Goal: Task Accomplishment & Management: Manage account settings

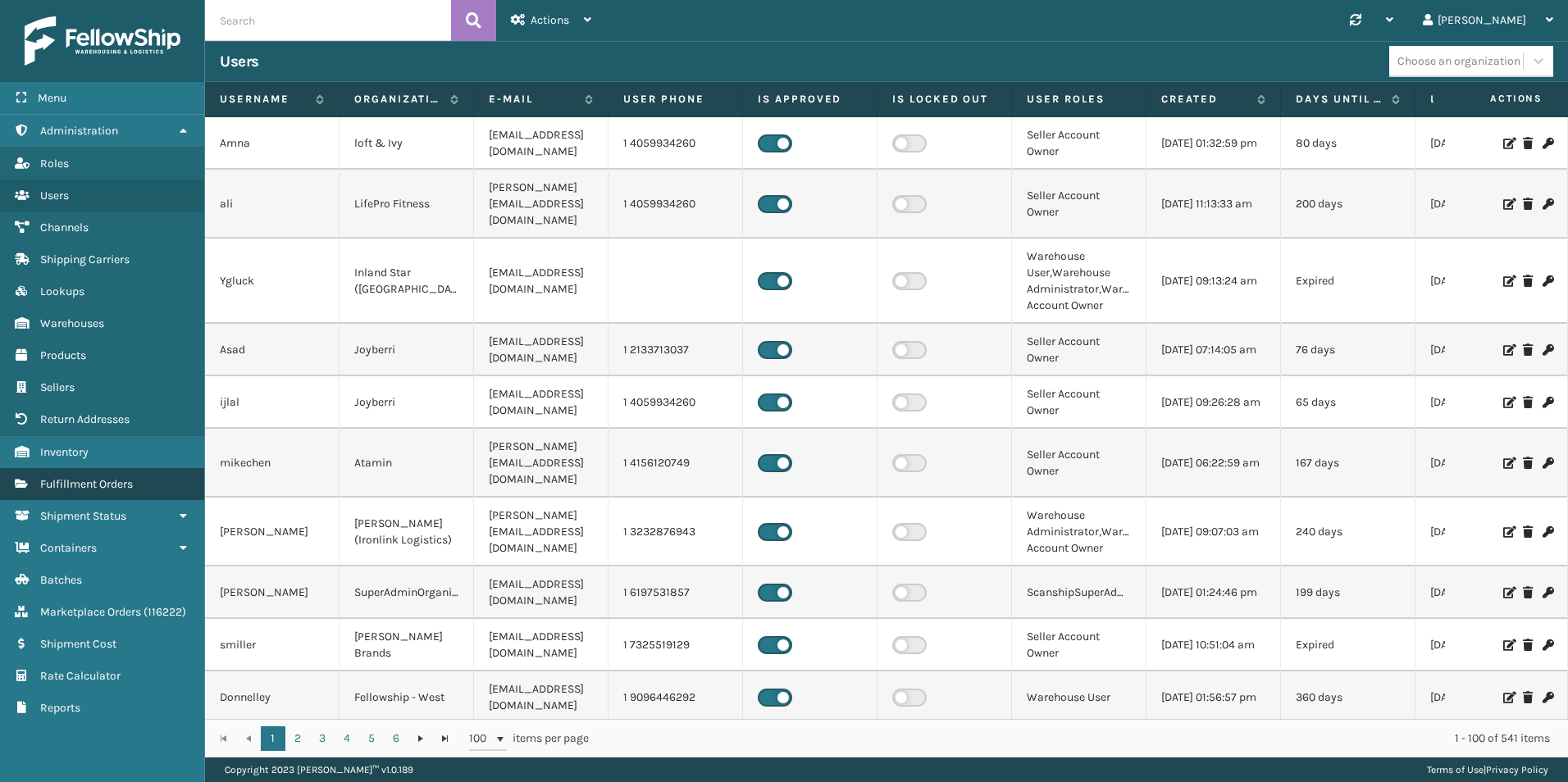
click at [119, 486] on span "Fulfillment Orders" at bounding box center [86, 484] width 92 height 14
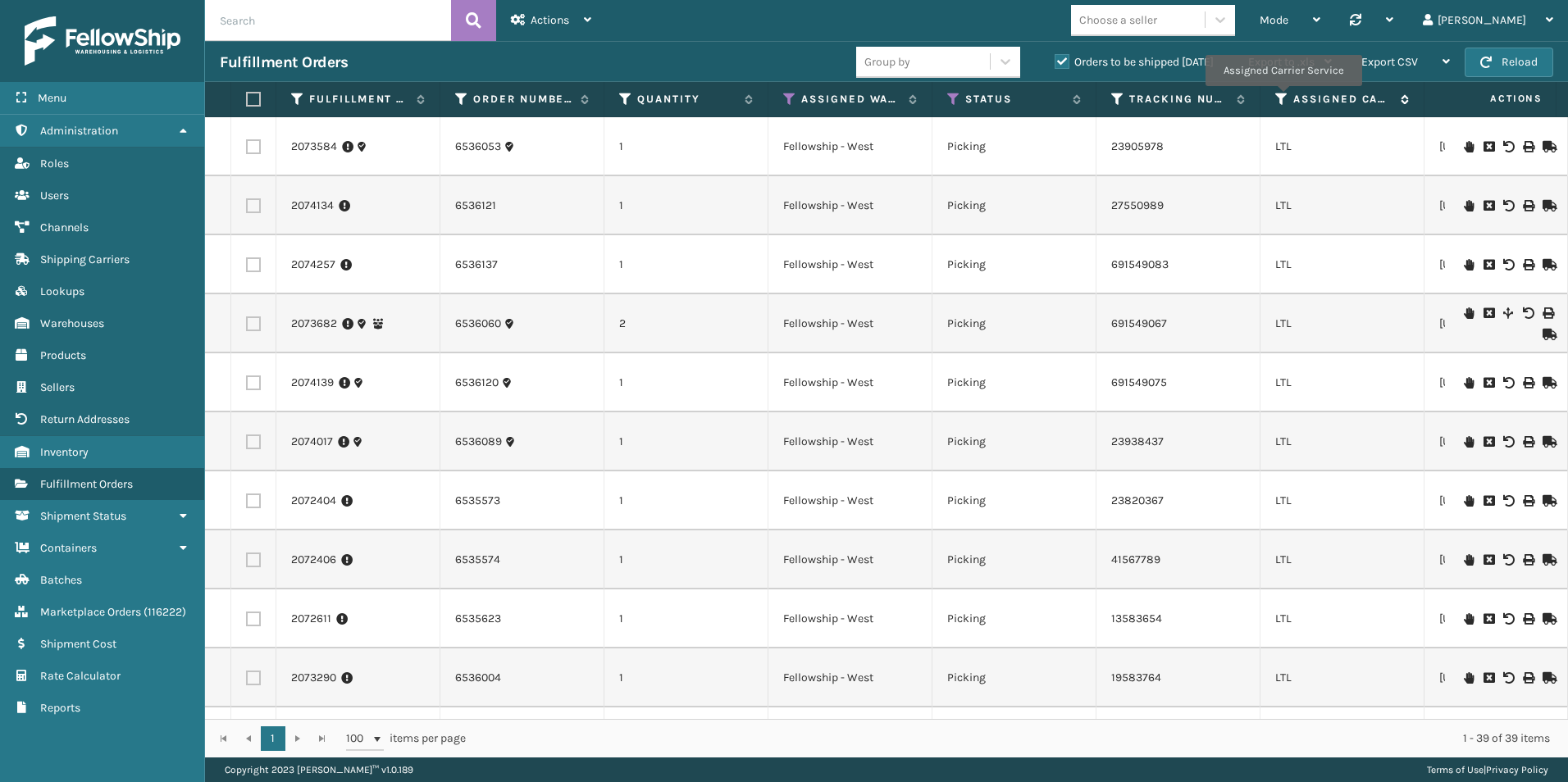
click at [1283, 97] on icon at bounding box center [1281, 98] width 13 height 15
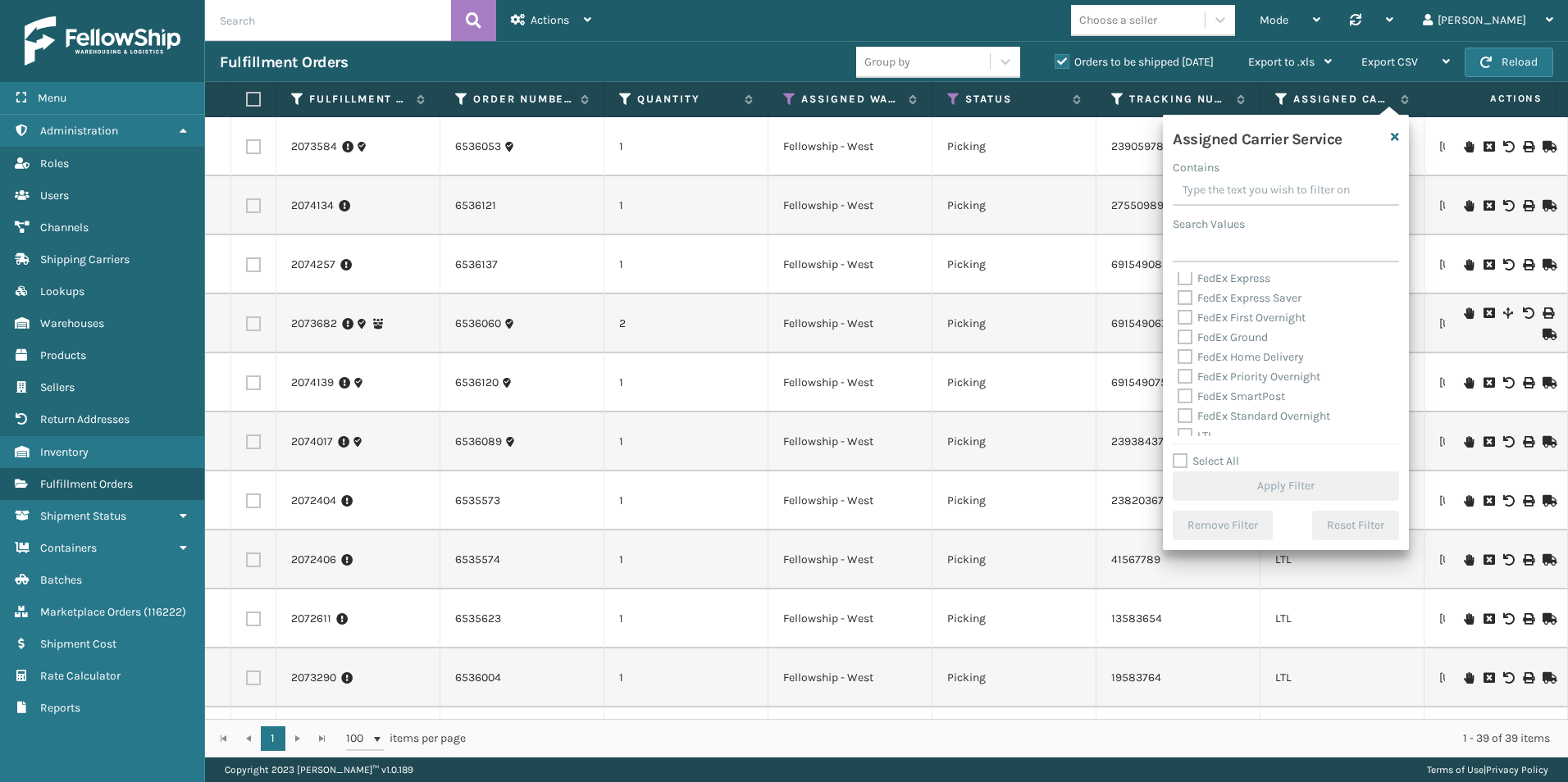
scroll to position [164, 0]
click at [1176, 457] on label "Select All" at bounding box center [1206, 461] width 66 height 14
click at [1176, 453] on input "Select All" at bounding box center [1296, 453] width 246 height 2
checkbox input "true"
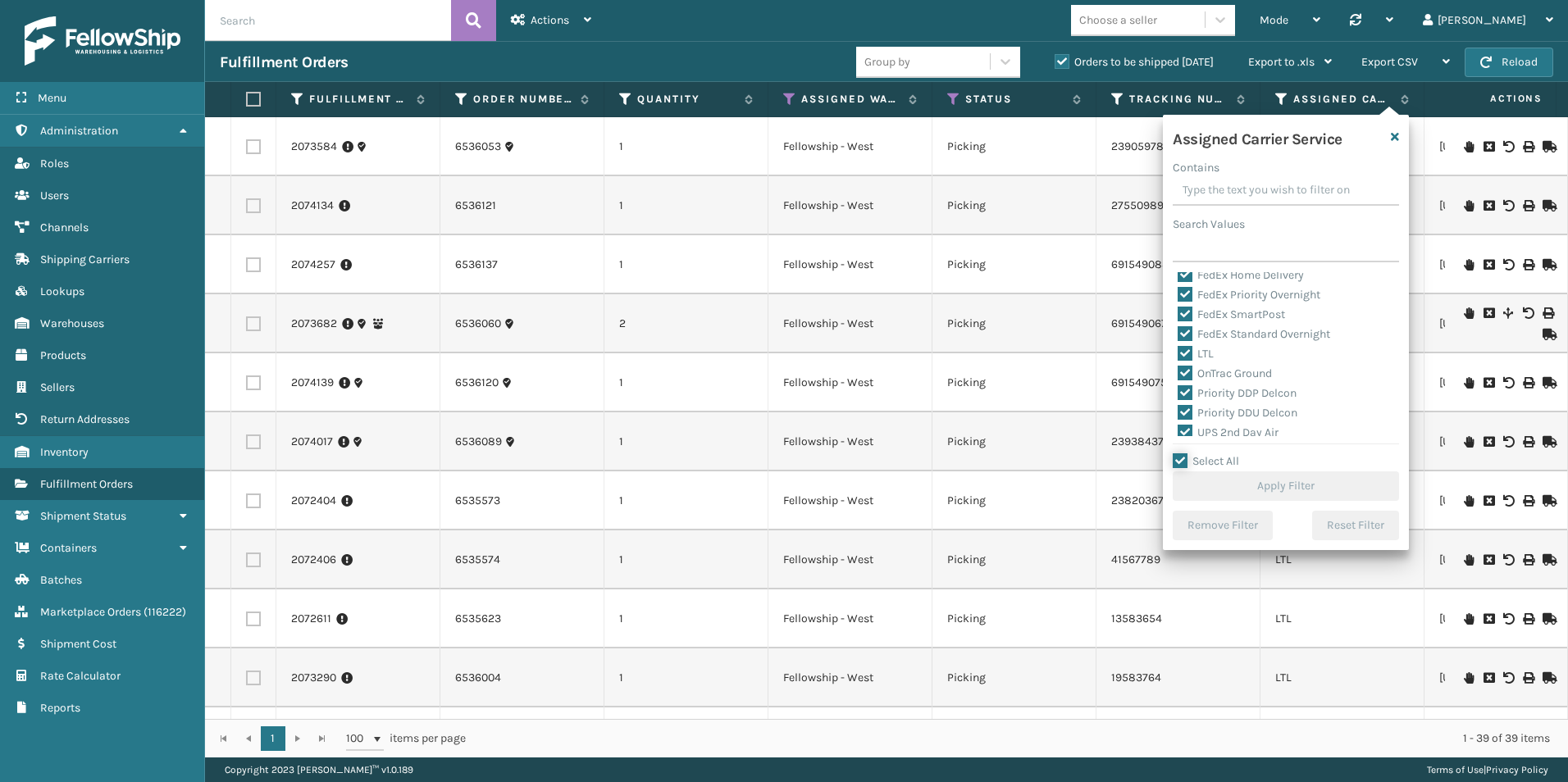
checkbox input "true"
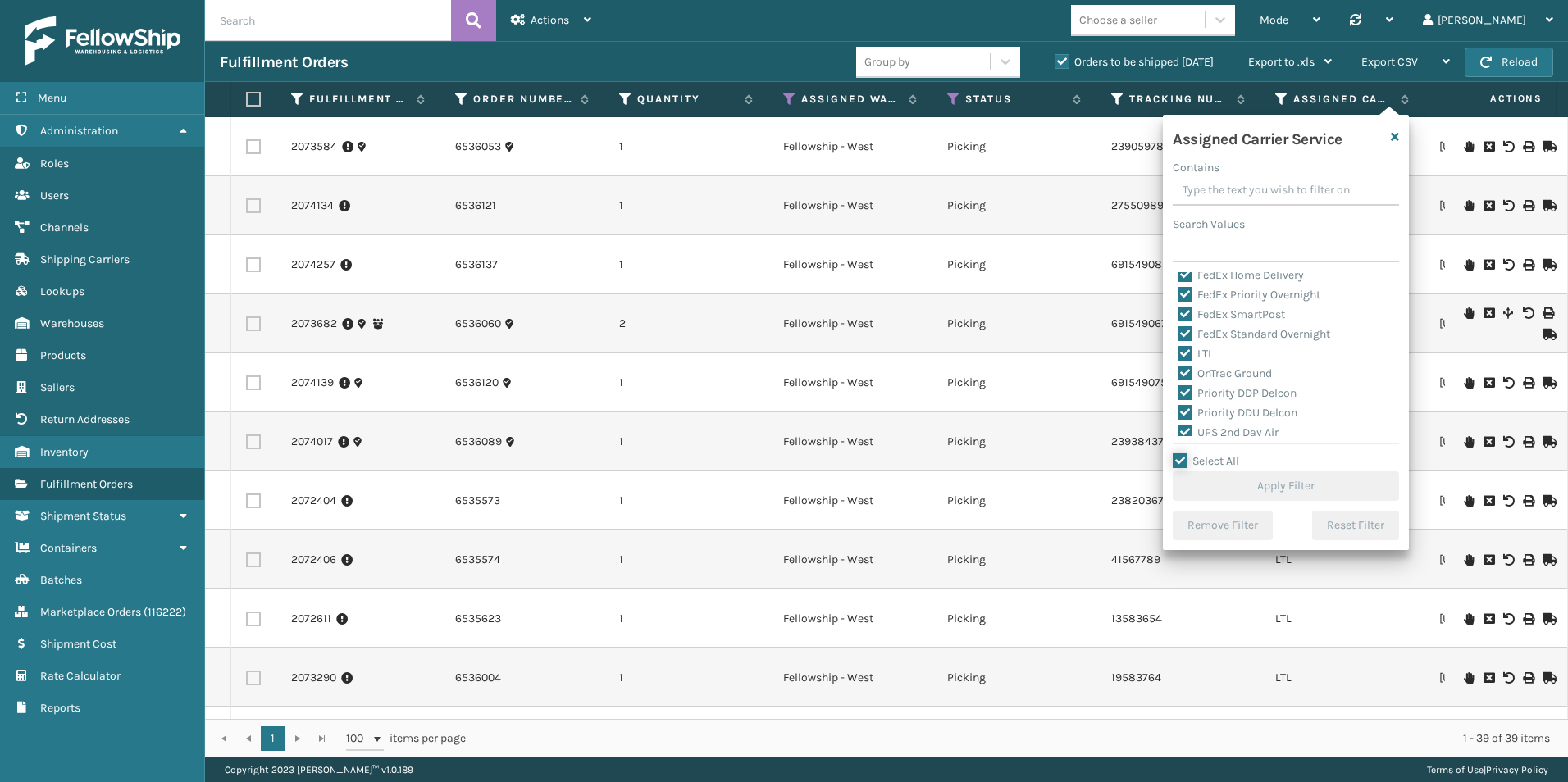
checkbox input "true"
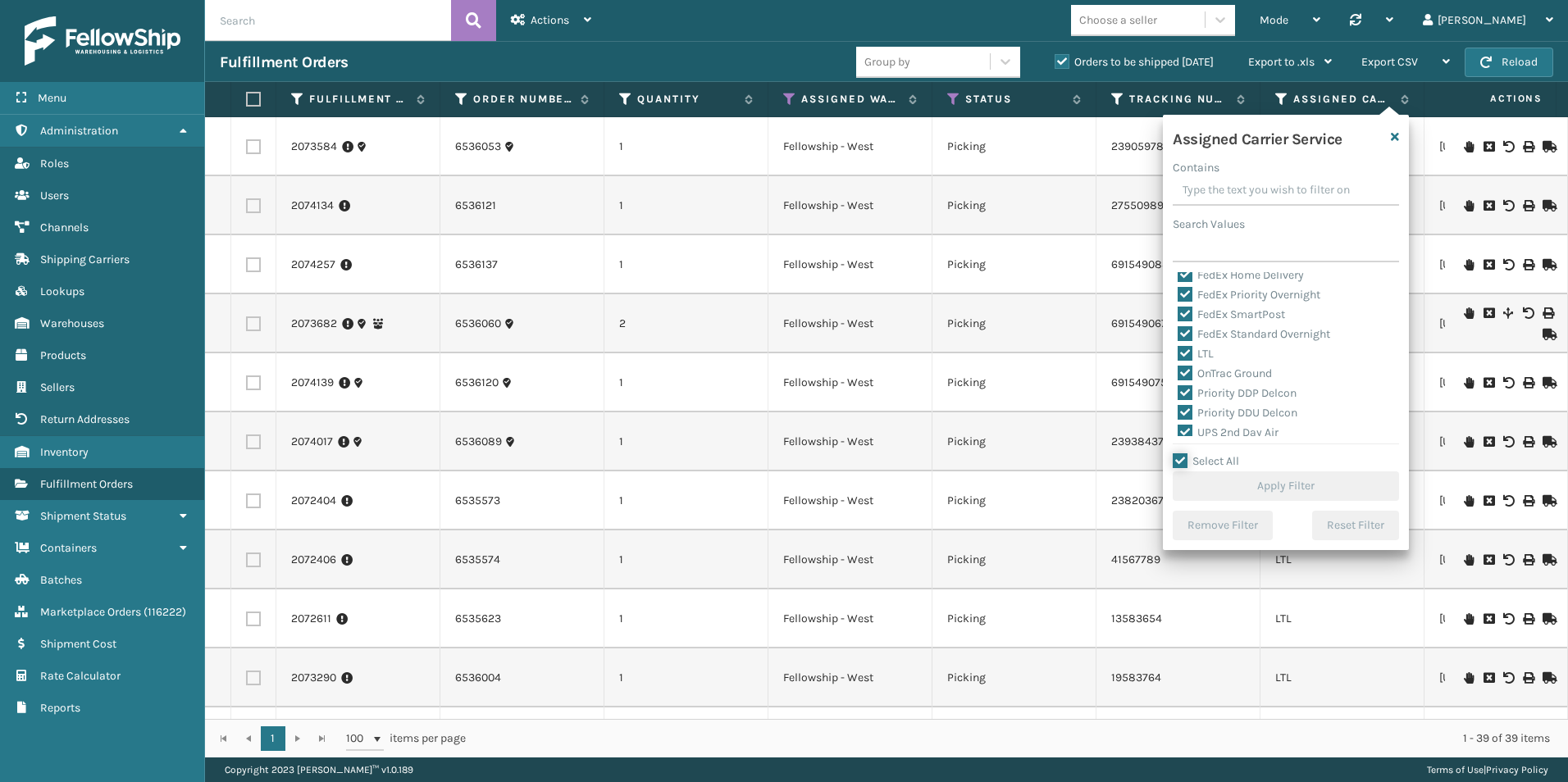
checkbox input "true"
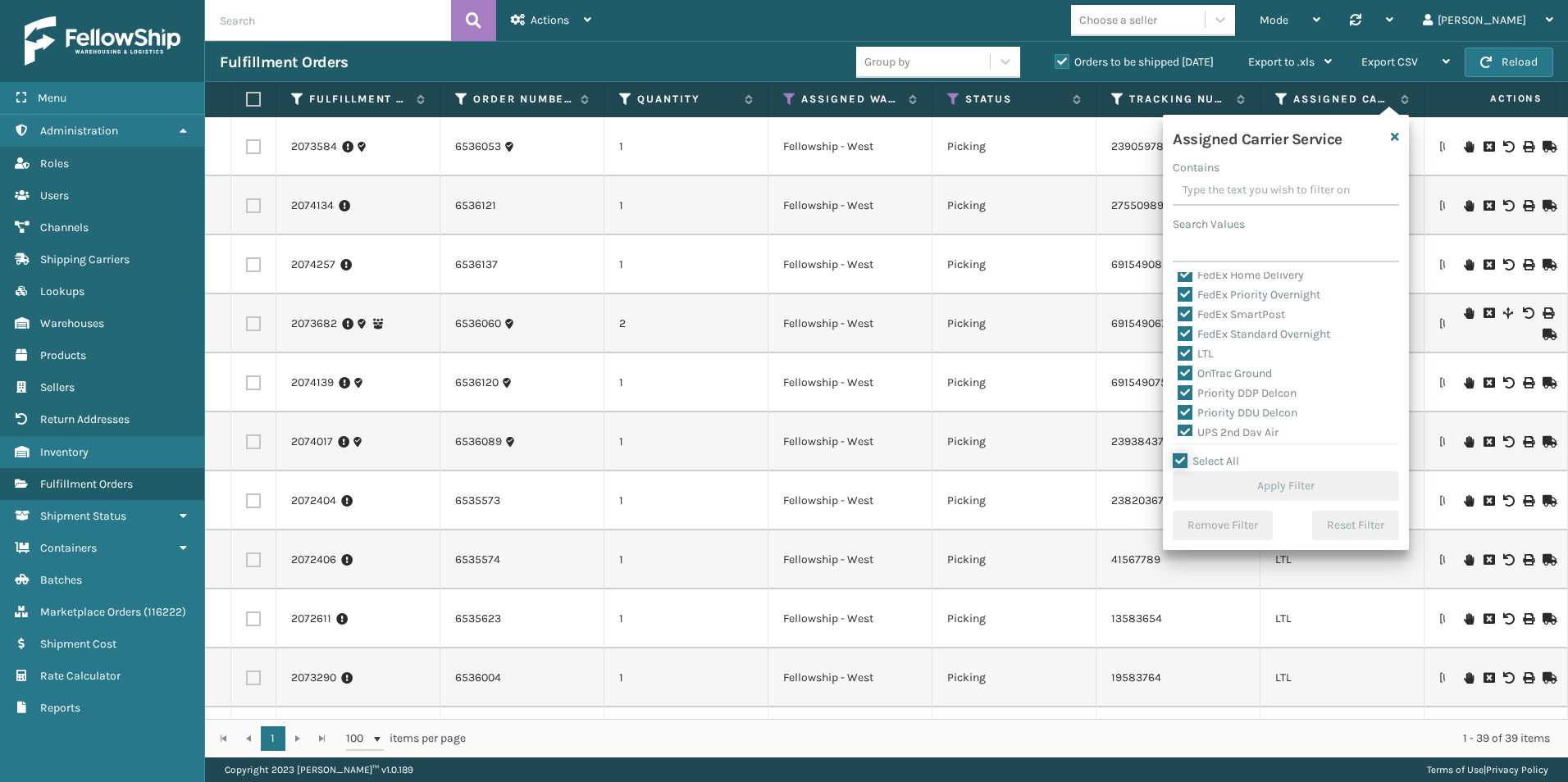
checkbox input "true"
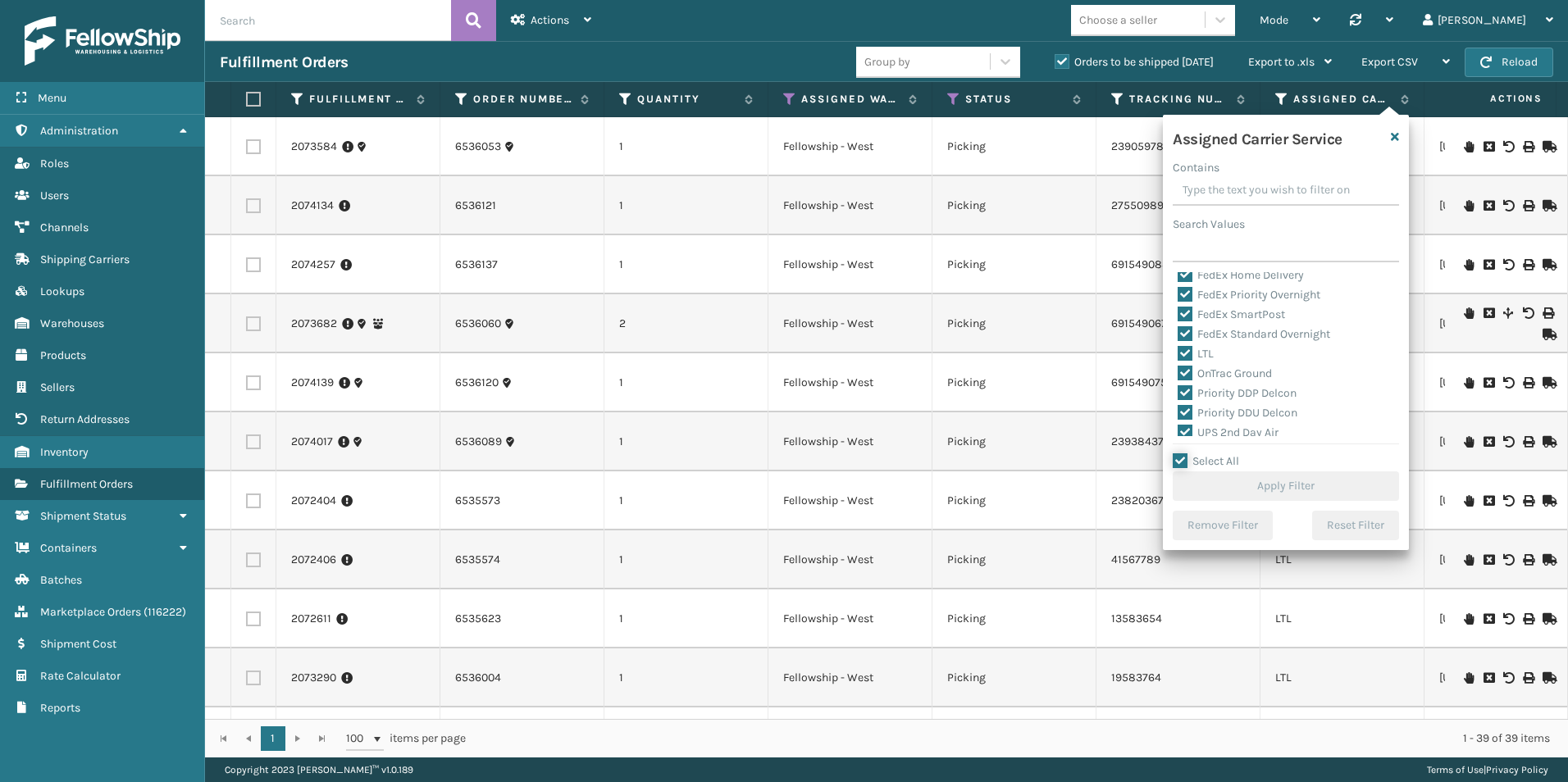
checkbox input "true"
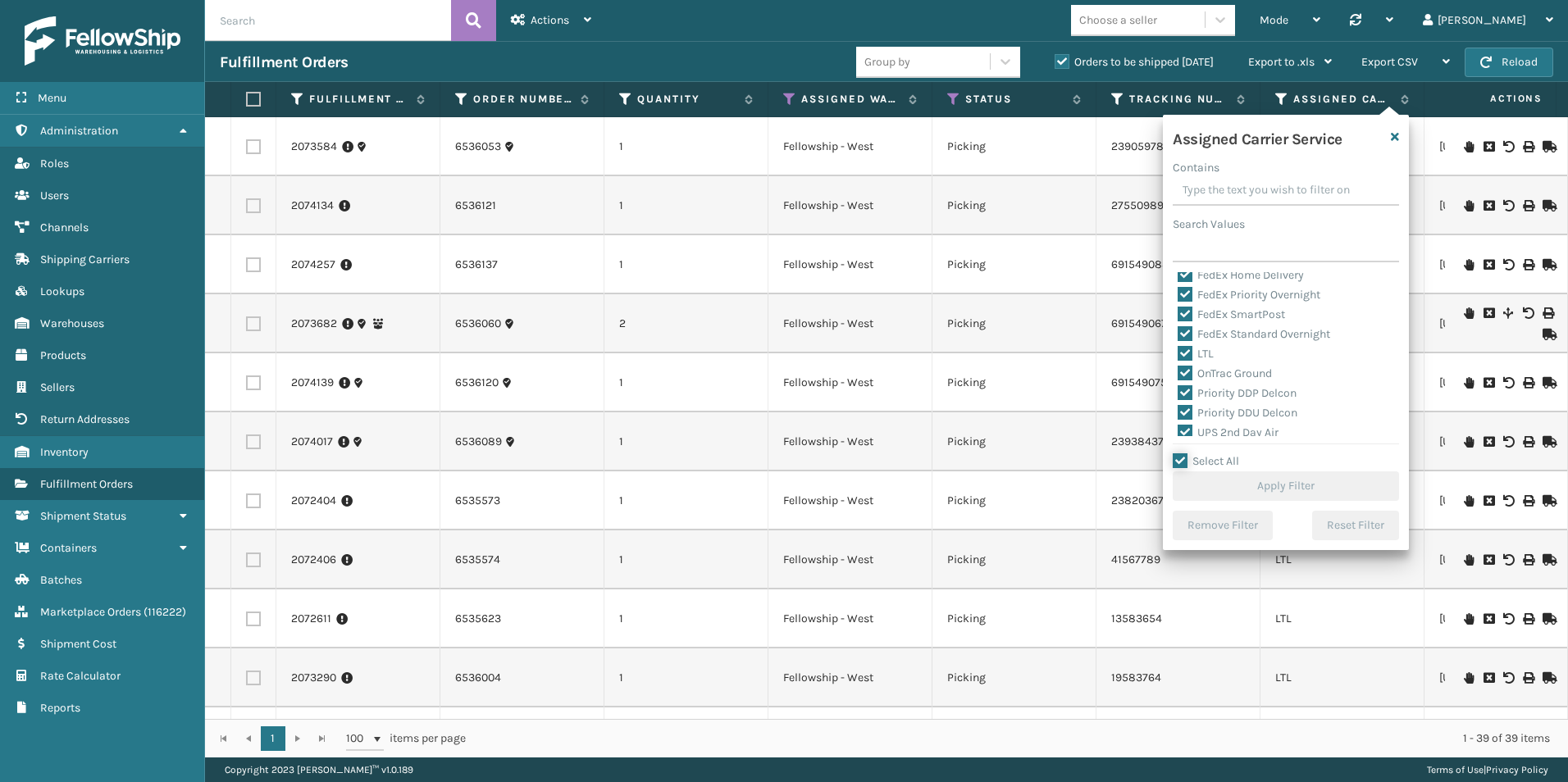
checkbox input "true"
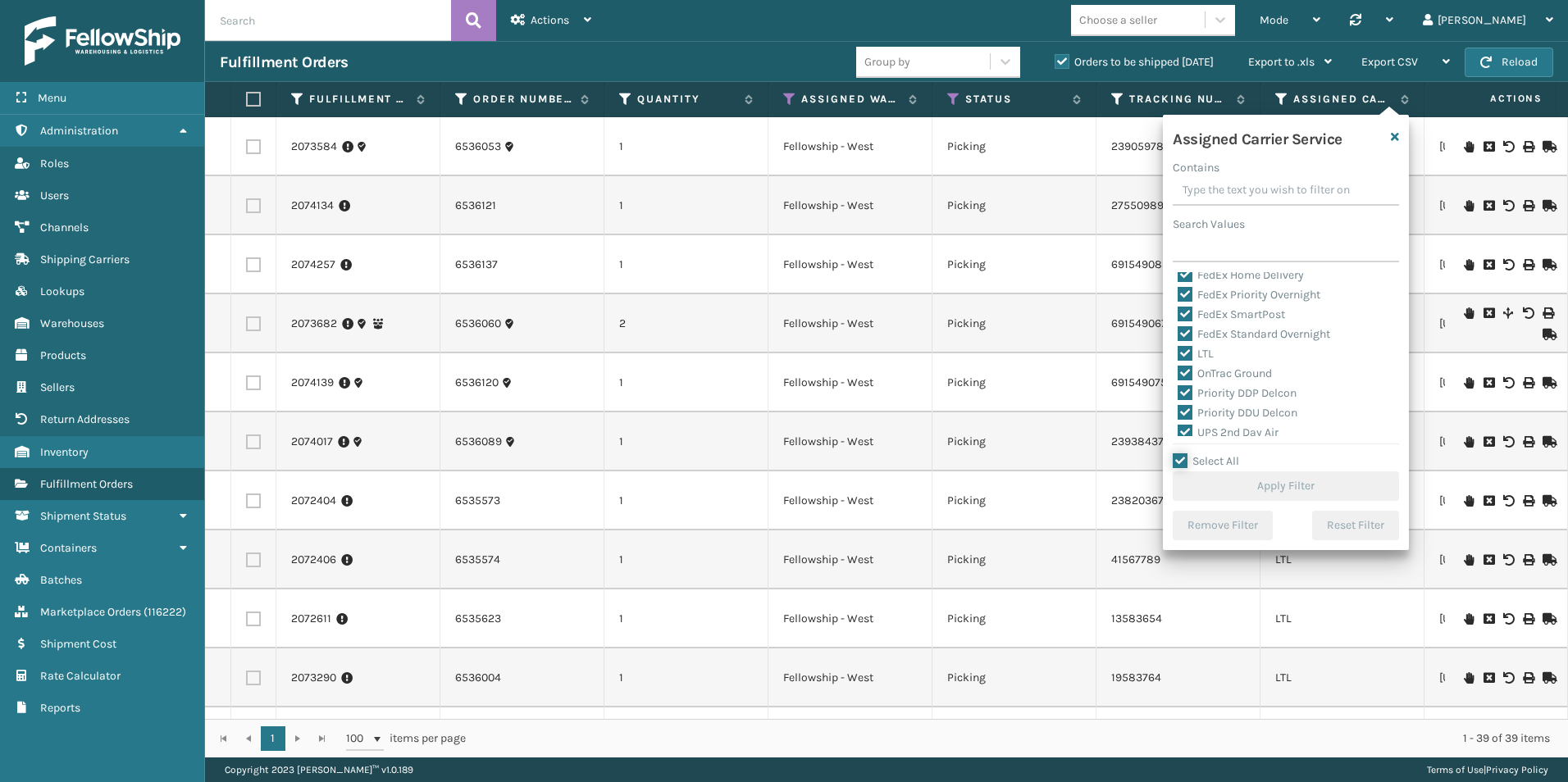
checkbox input "true"
drag, startPoint x: 1183, startPoint y: 347, endPoint x: 1257, endPoint y: 367, distance: 76.7
click at [1184, 347] on label "LTL" at bounding box center [1195, 354] width 36 height 14
click at [1179, 347] on input "LTL" at bounding box center [1178, 349] width 1 height 11
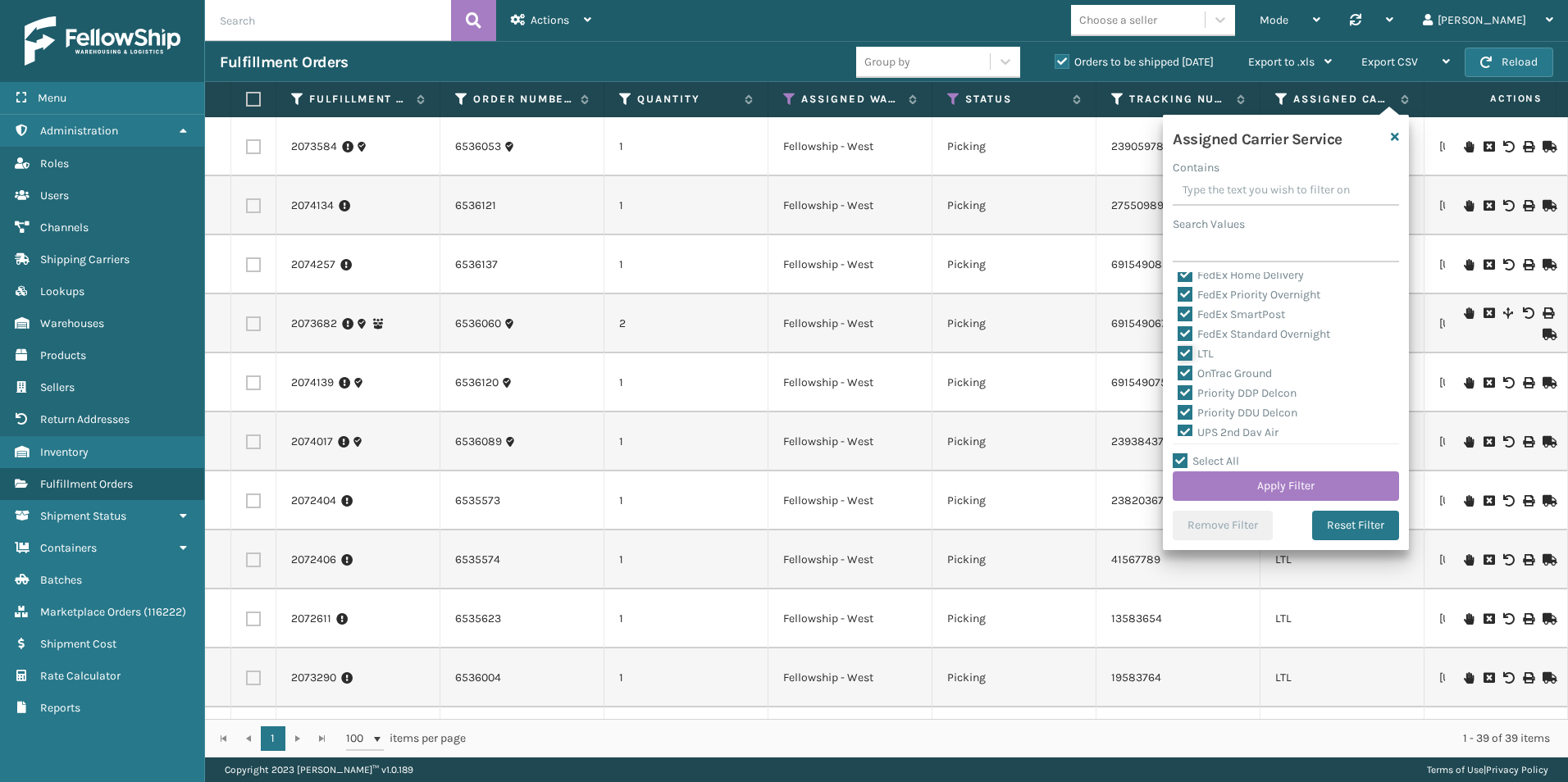
checkbox input "false"
click at [1282, 498] on button "Apply Filter" at bounding box center [1286, 486] width 227 height 29
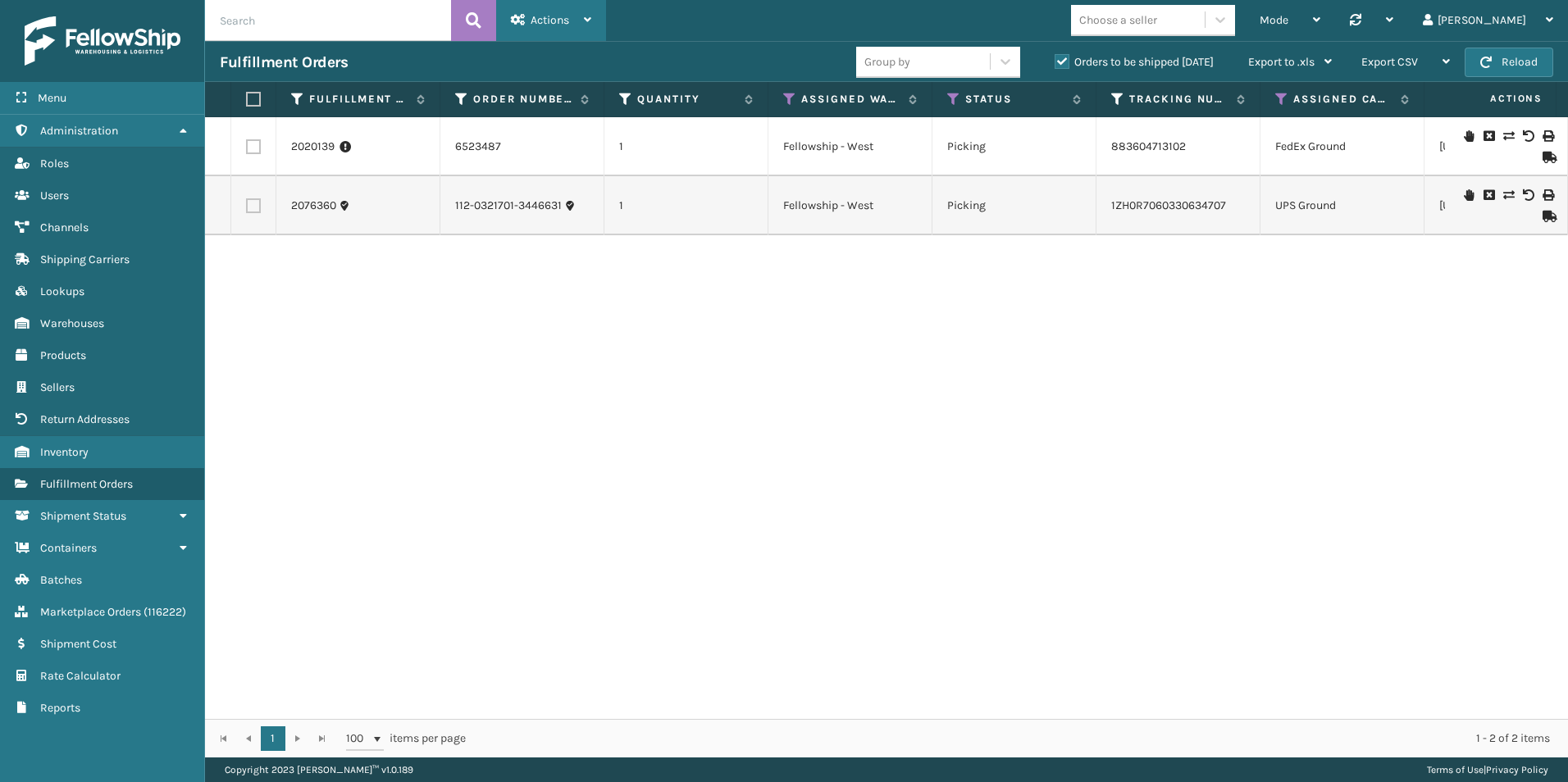
click at [551, 20] on span "Actions" at bounding box center [551, 19] width 39 height 14
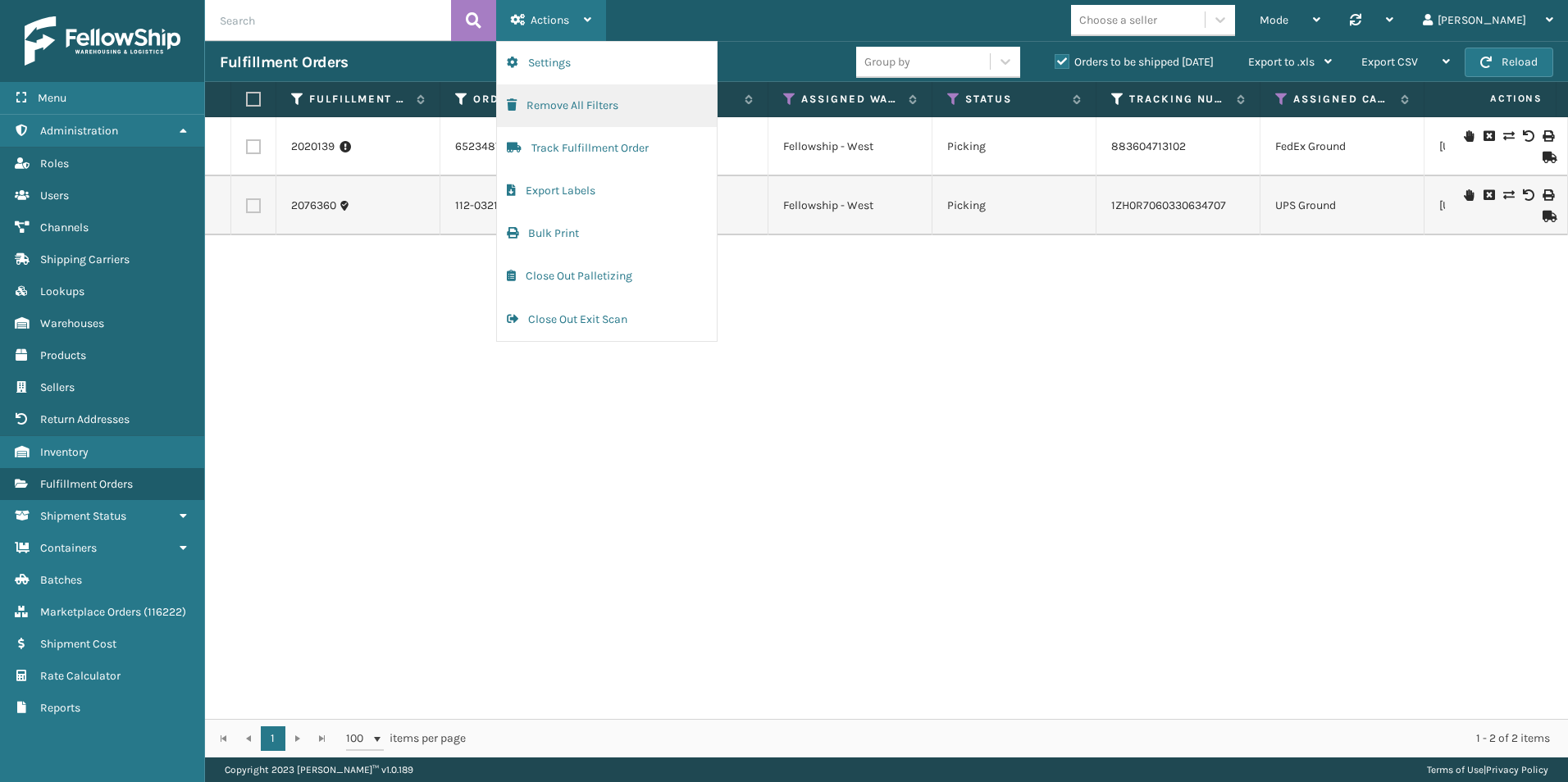
click at [556, 109] on button "Remove All Filters" at bounding box center [607, 106] width 220 height 43
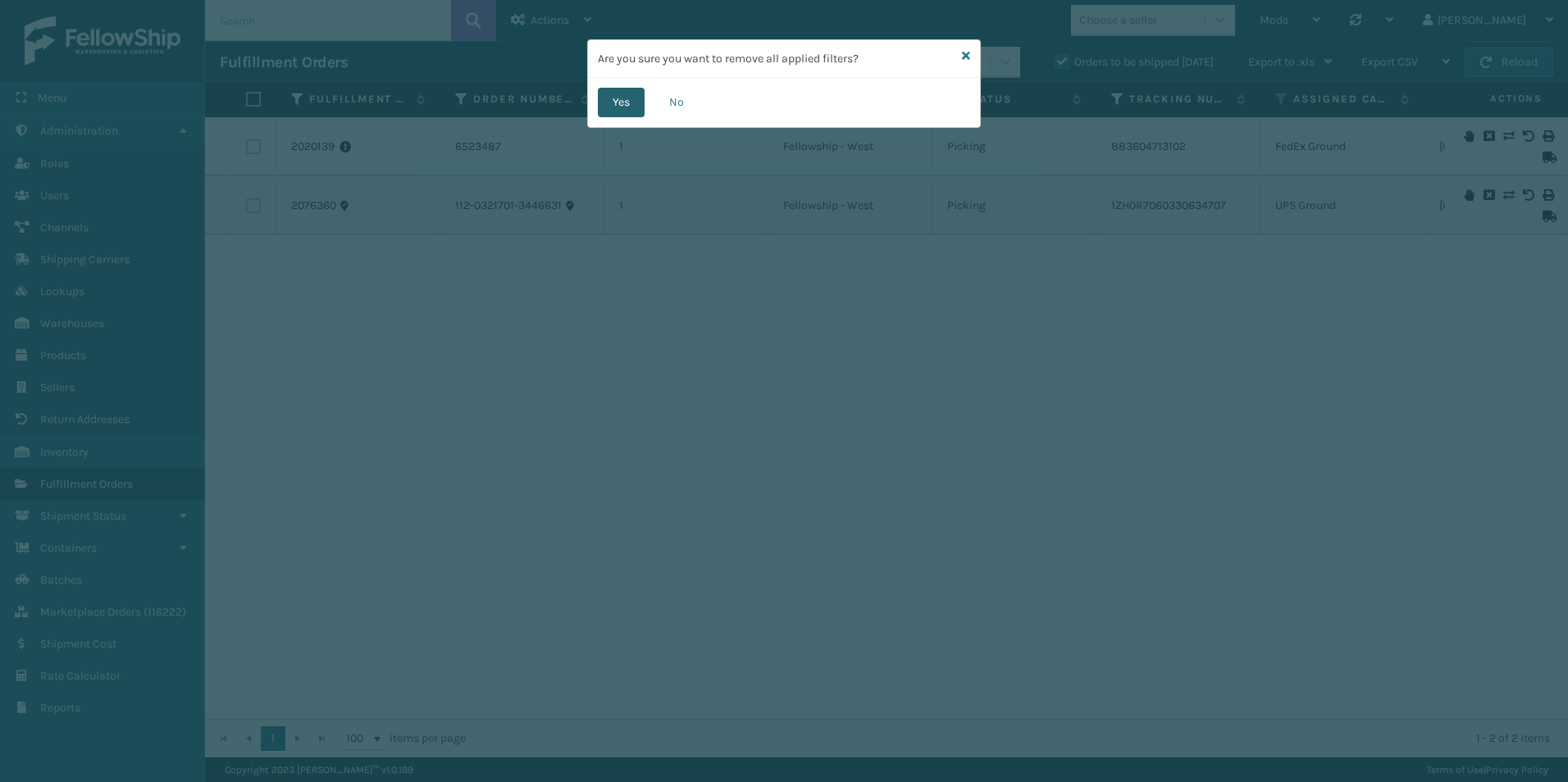
click at [619, 102] on button "Yes" at bounding box center [622, 102] width 47 height 29
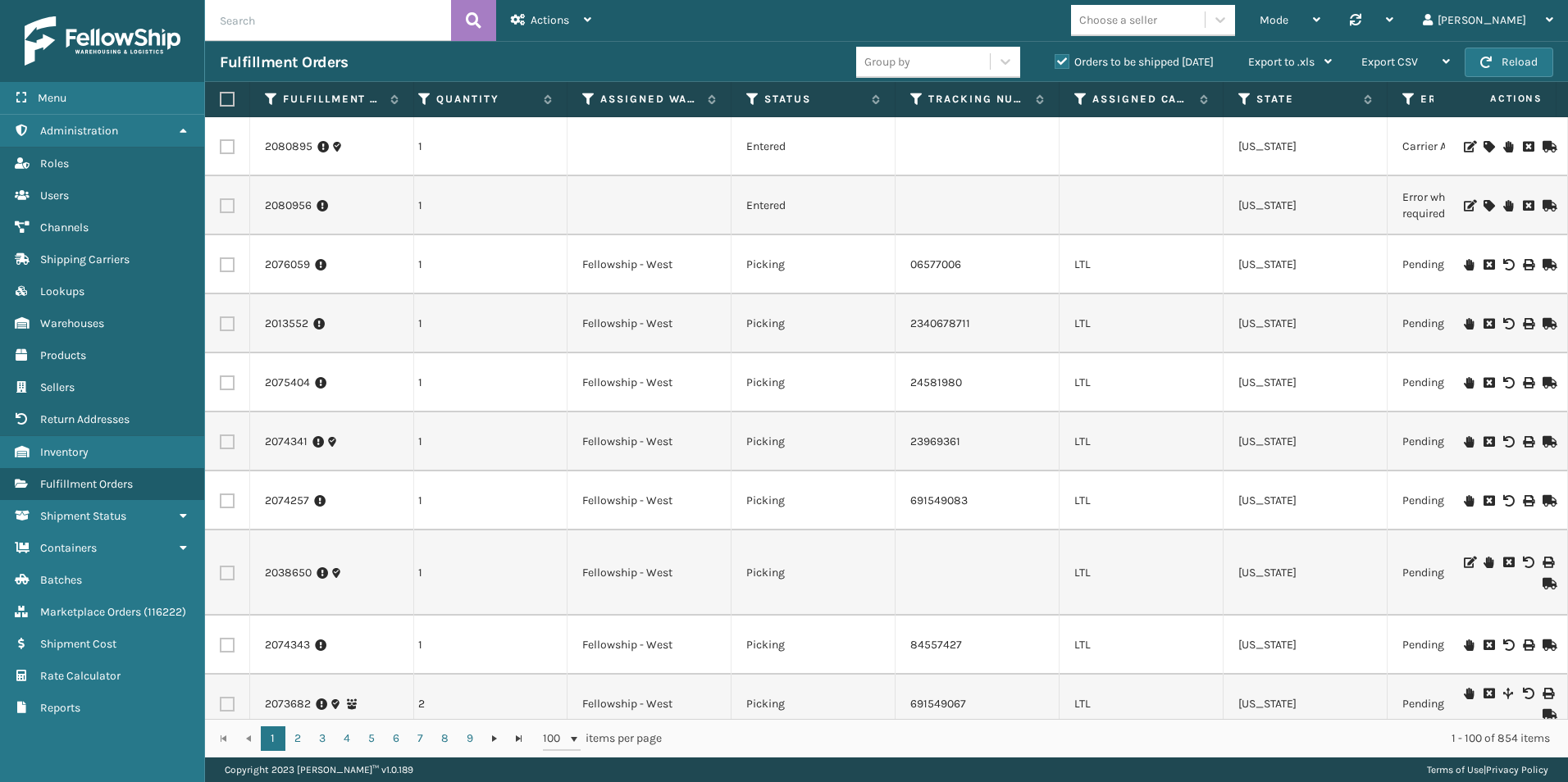
scroll to position [0, 0]
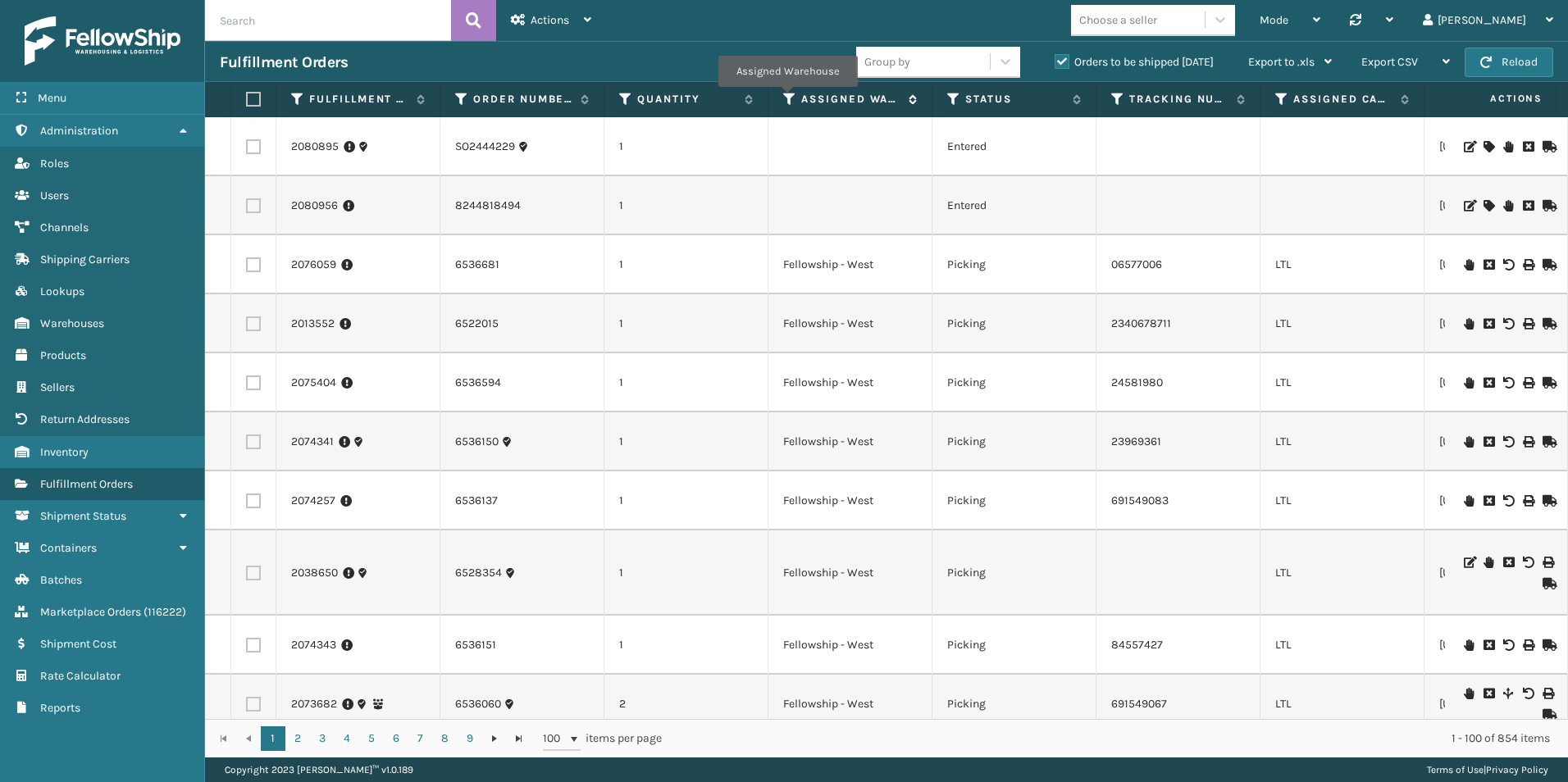
click at [787, 98] on icon at bounding box center [789, 98] width 13 height 15
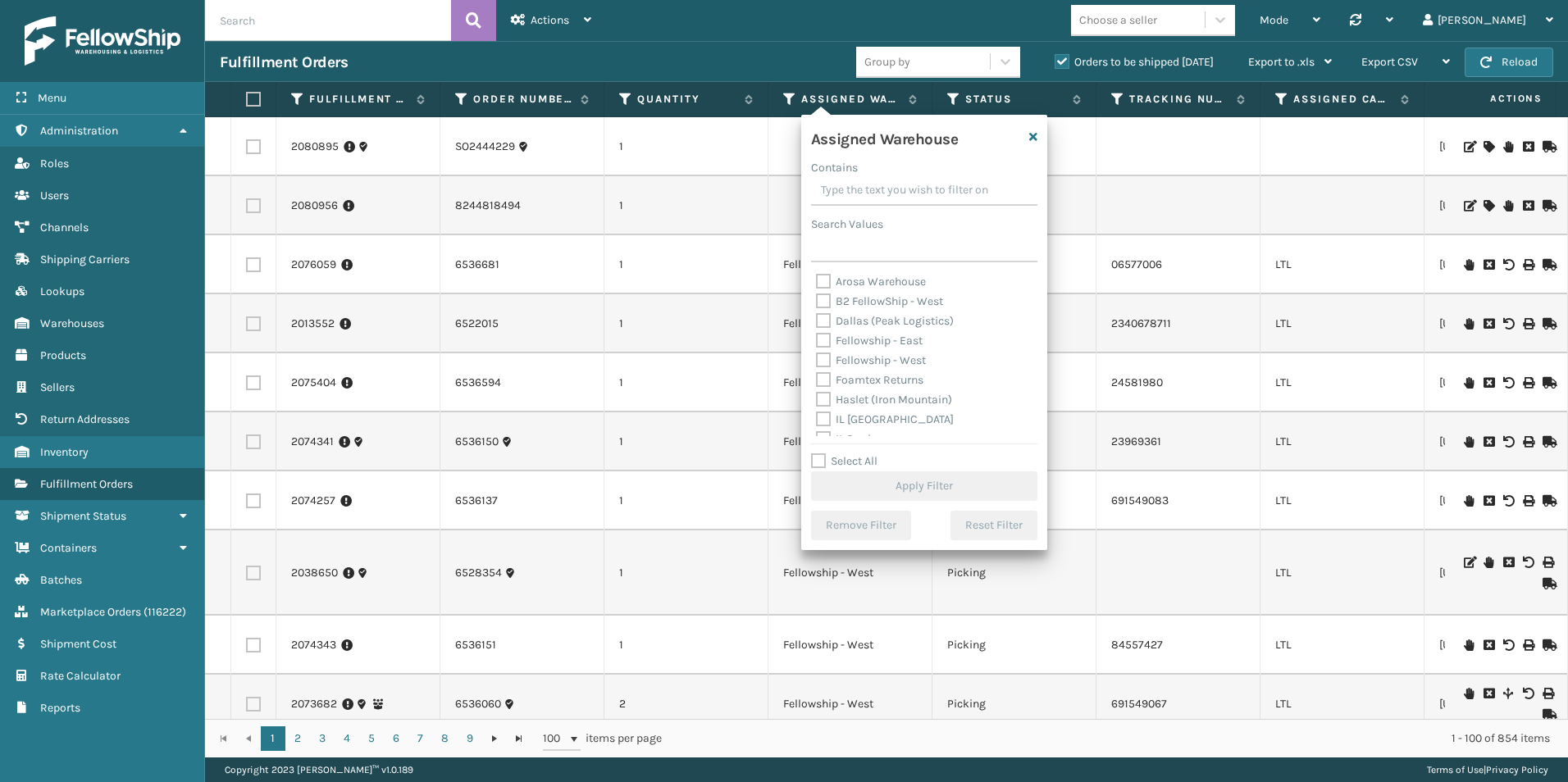
click at [826, 358] on label "Fellowship - West" at bounding box center [871, 360] width 110 height 14
click at [817, 358] on input "Fellowship - West" at bounding box center [816, 356] width 1 height 11
checkbox input "true"
click at [909, 471] on div "Select All Apply Filter" at bounding box center [924, 477] width 227 height 50
click at [913, 483] on button "Apply Filter" at bounding box center [924, 486] width 227 height 29
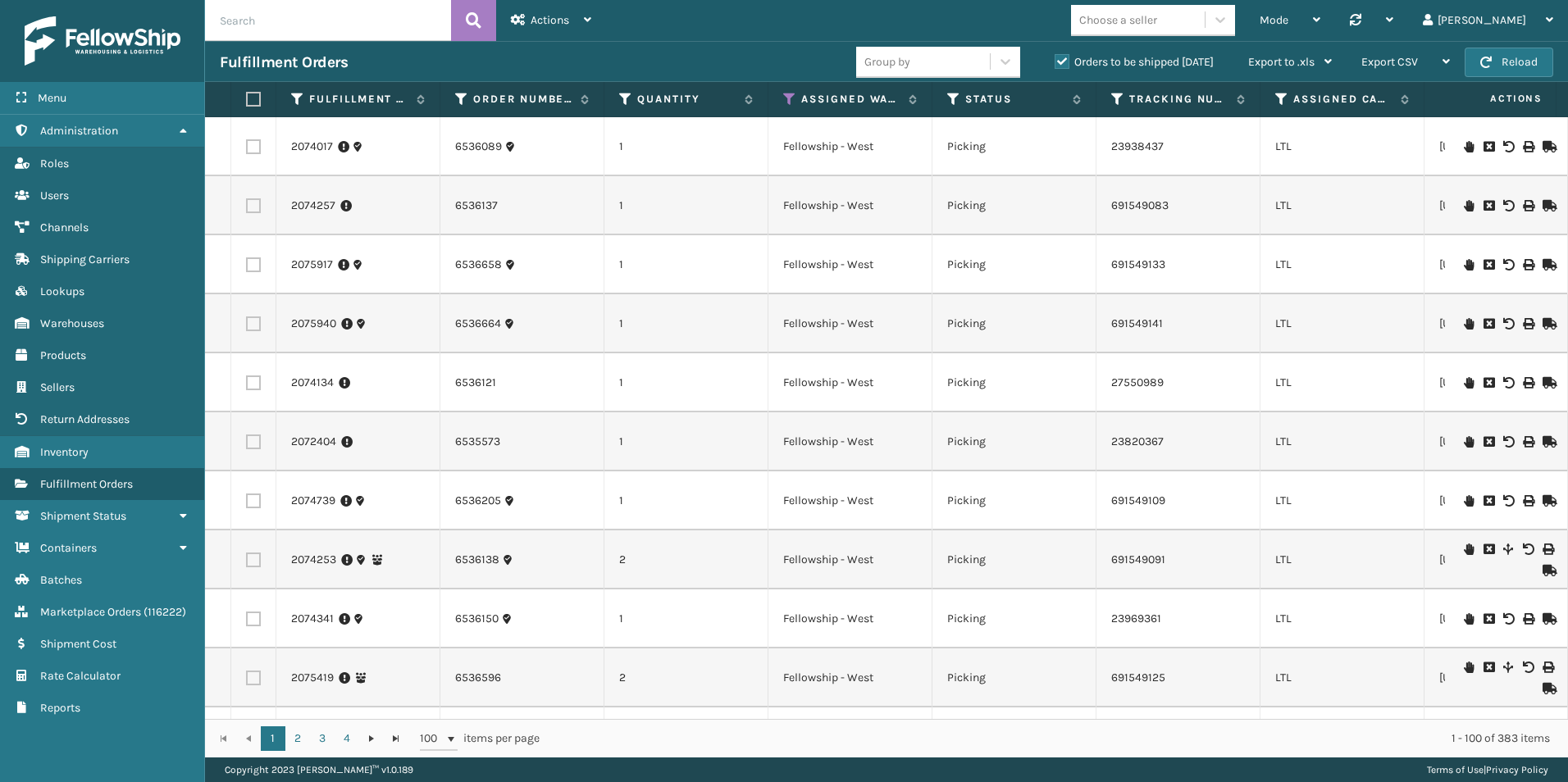
scroll to position [0, 198]
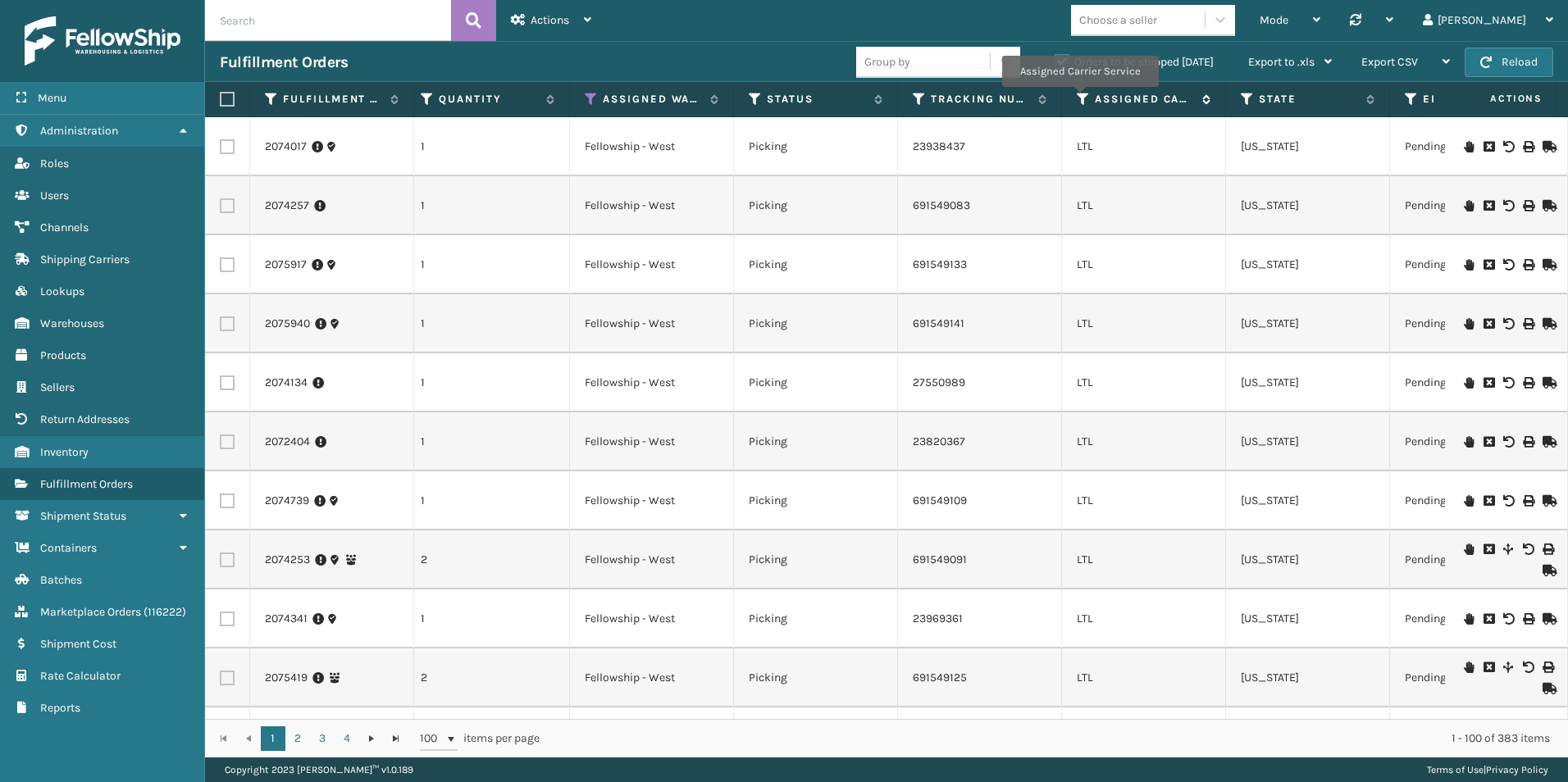
click at [1080, 98] on icon at bounding box center [1083, 98] width 13 height 15
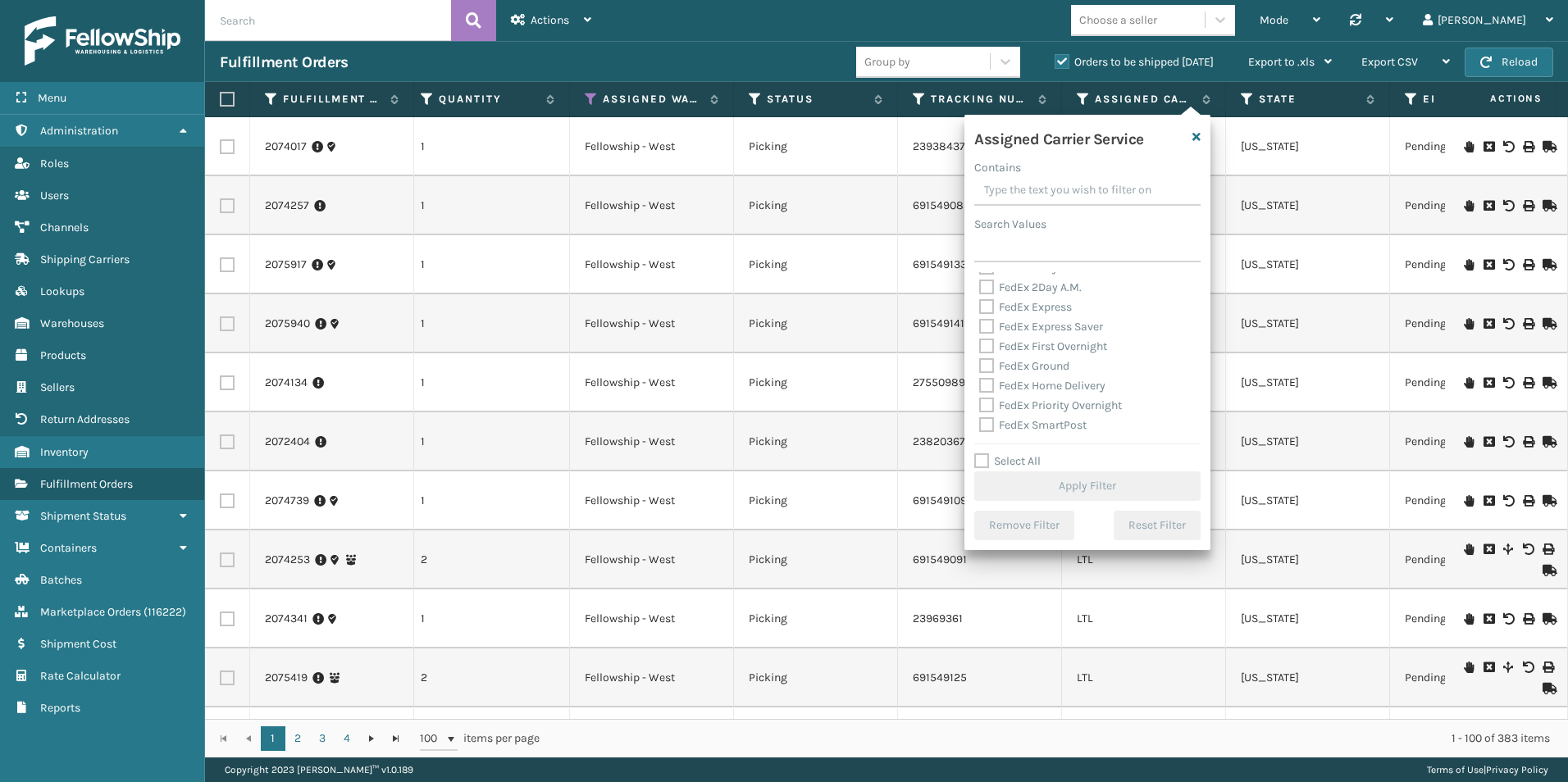
scroll to position [82, 0]
click at [985, 458] on label "Select All" at bounding box center [1008, 461] width 66 height 14
click at [985, 453] on input "Select All" at bounding box center [1097, 453] width 246 height 2
checkbox input "true"
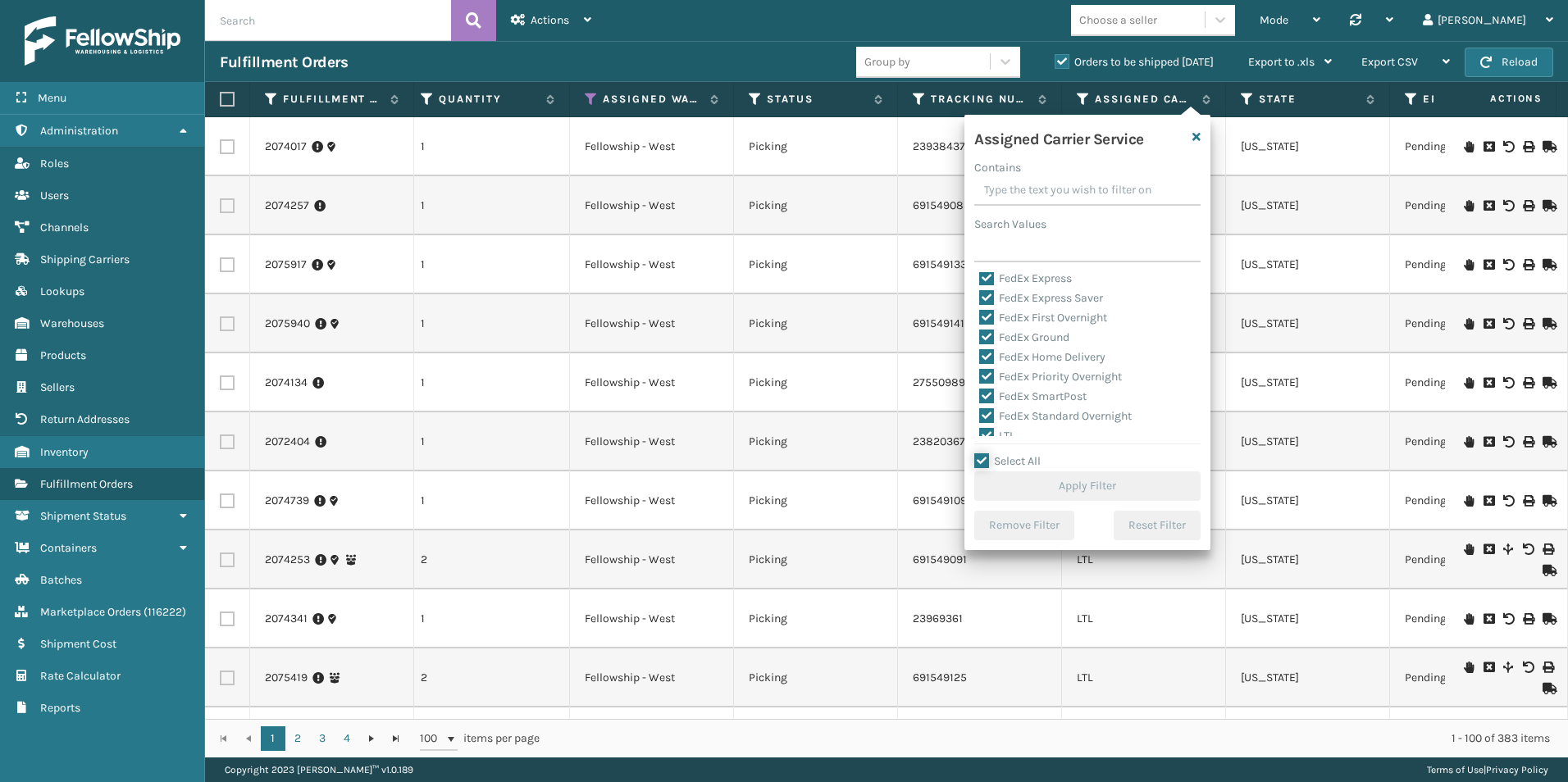
checkbox input "true"
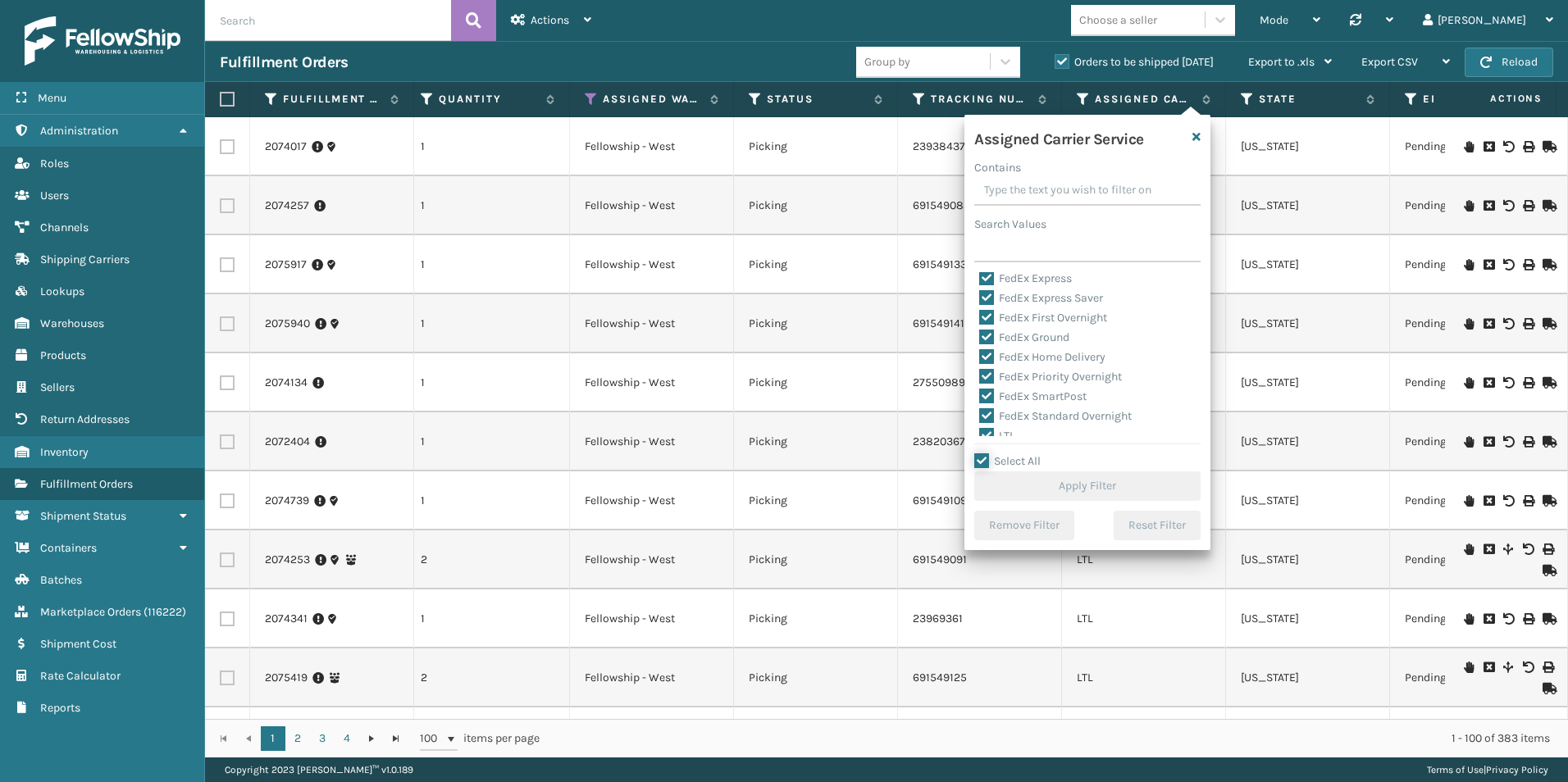
checkbox input "true"
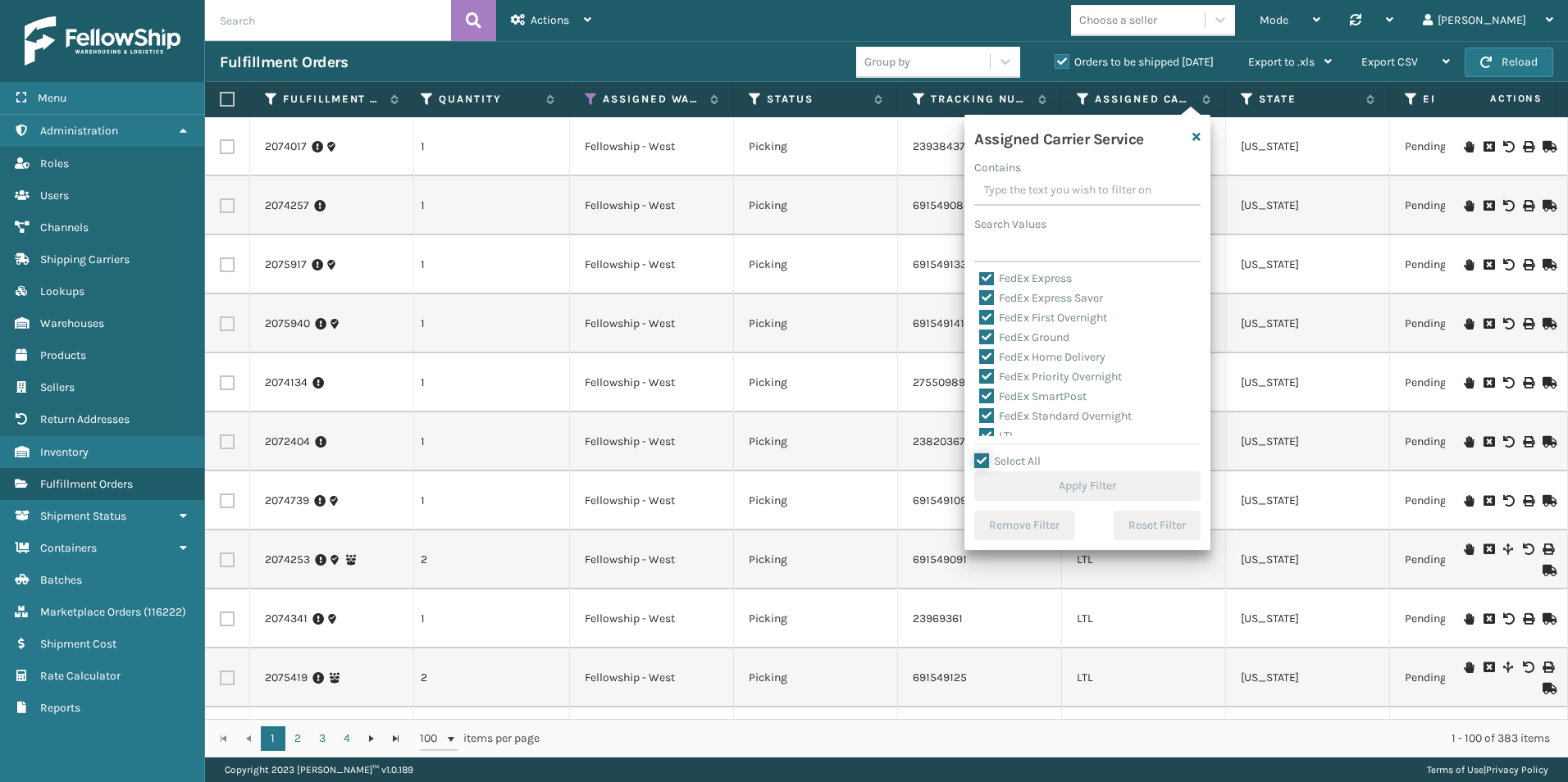
checkbox input "true"
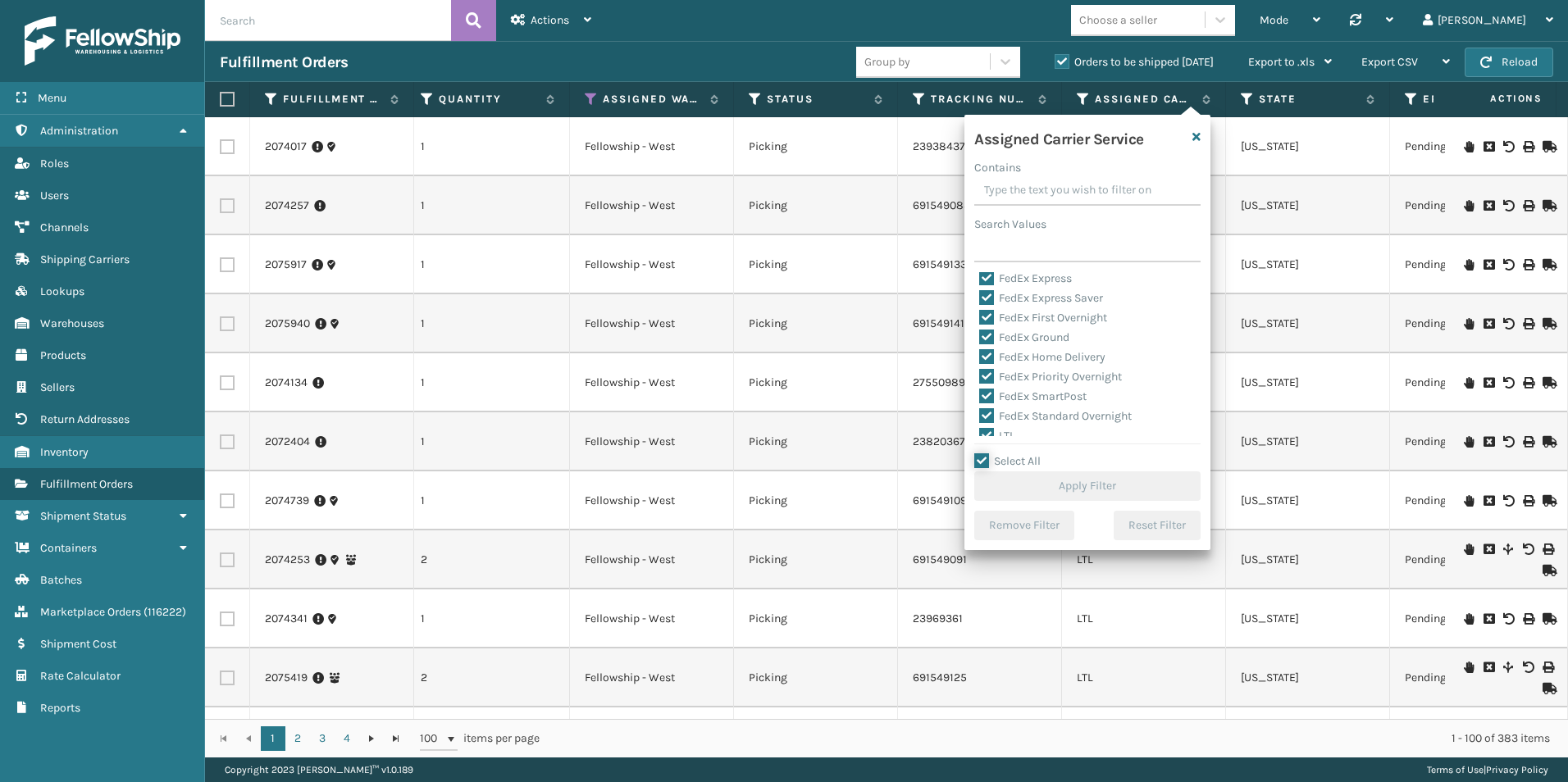
checkbox input "true"
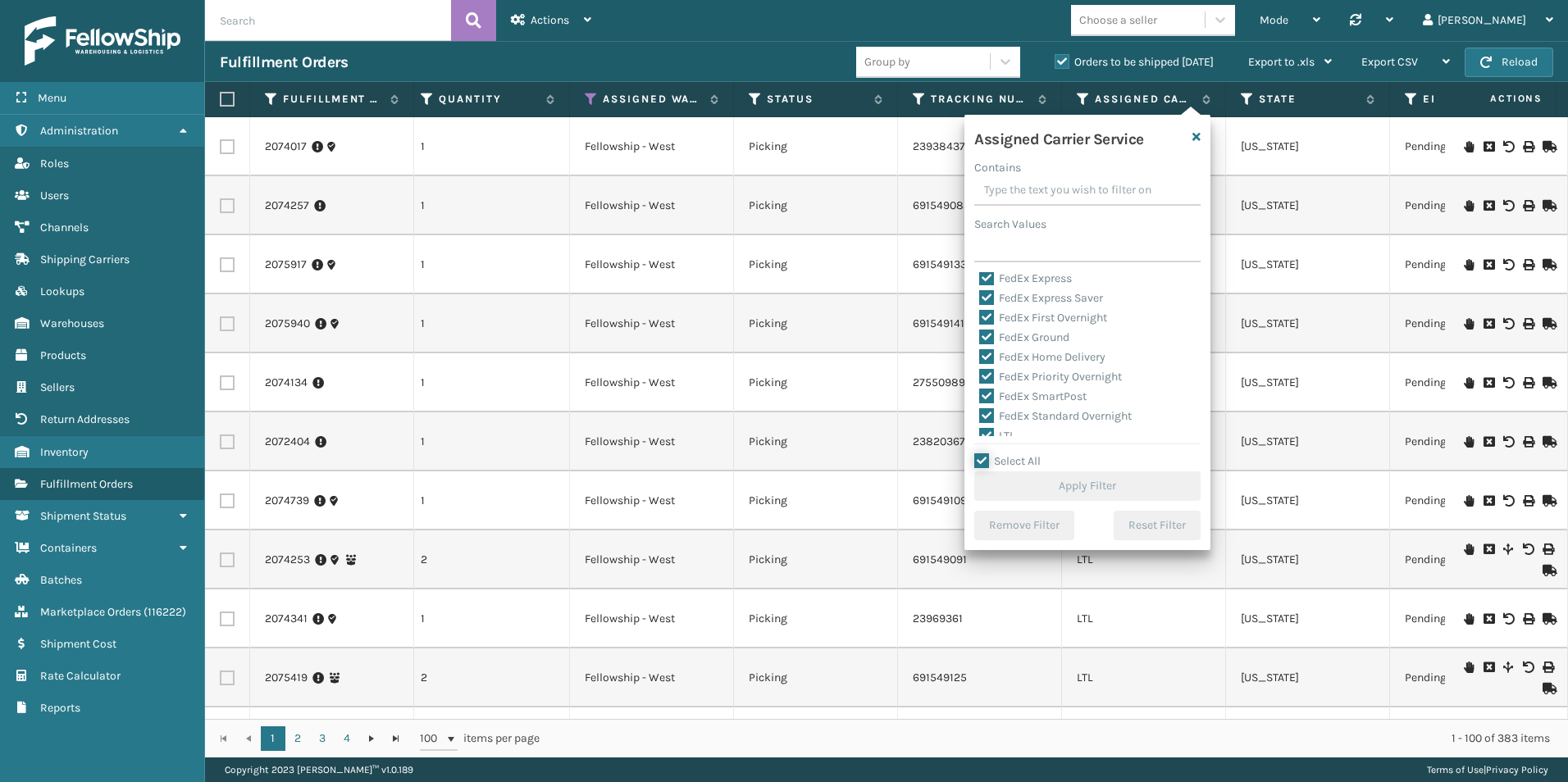
checkbox input "true"
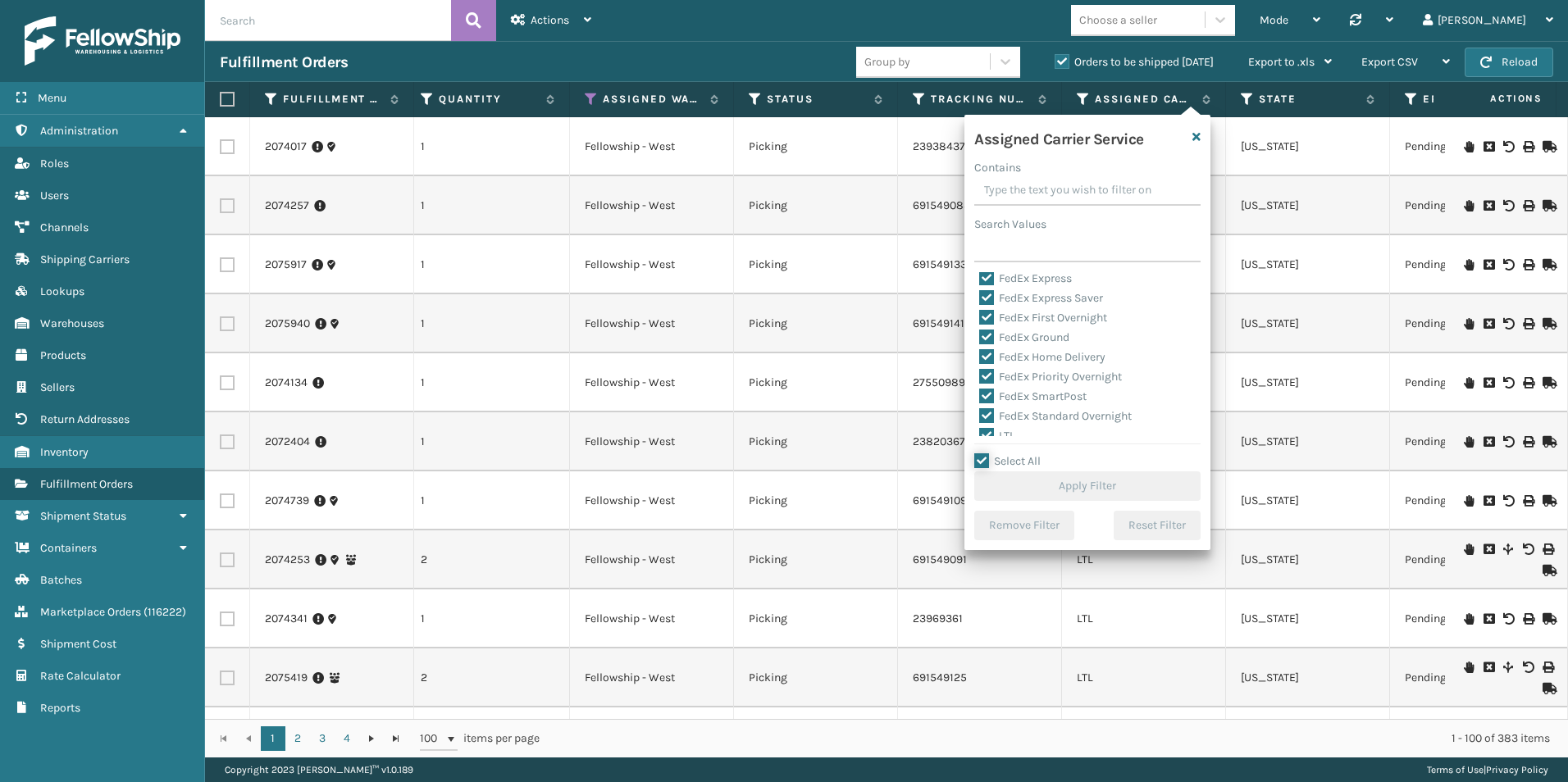
checkbox input "true"
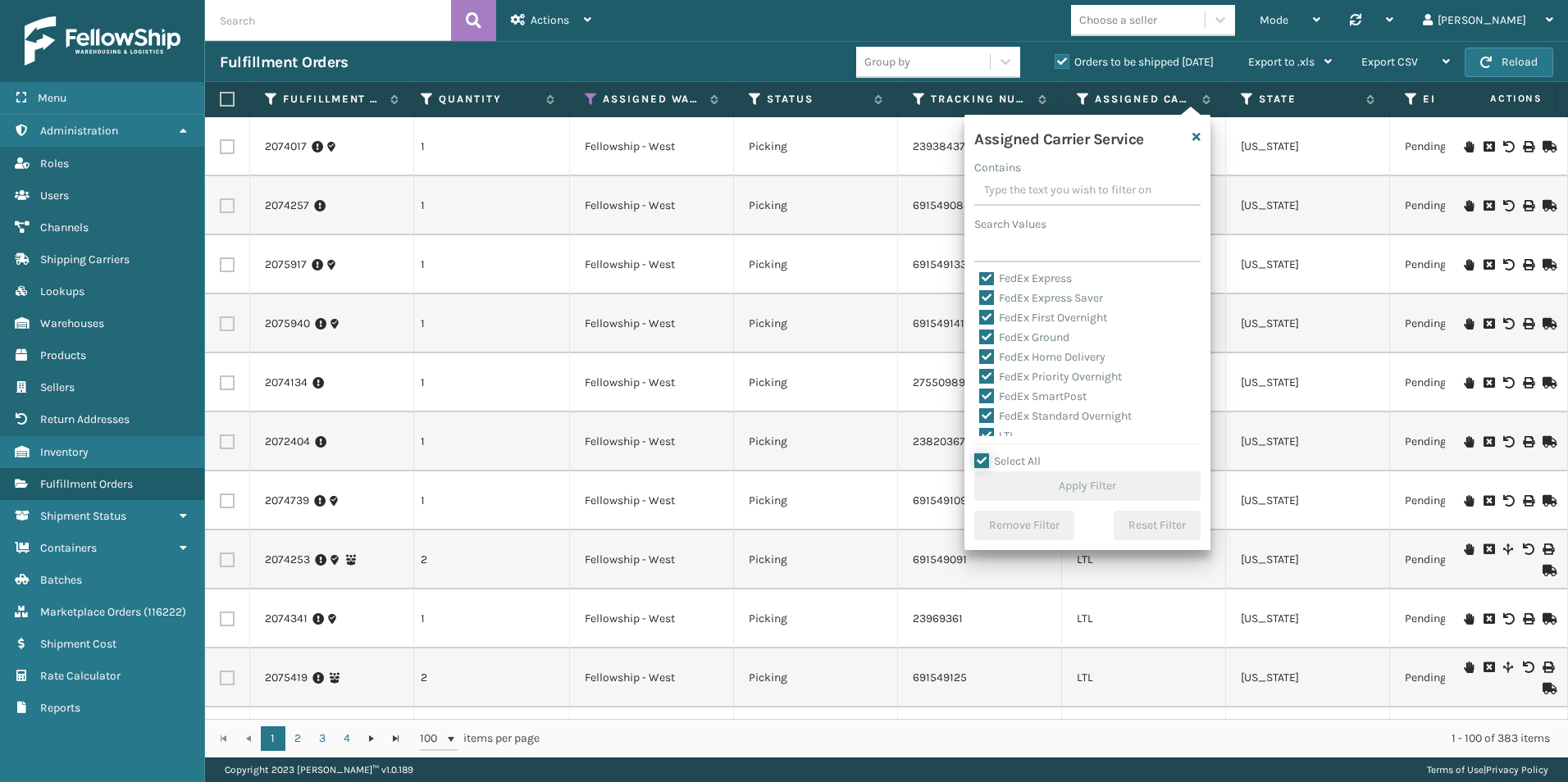
checkbox input "true"
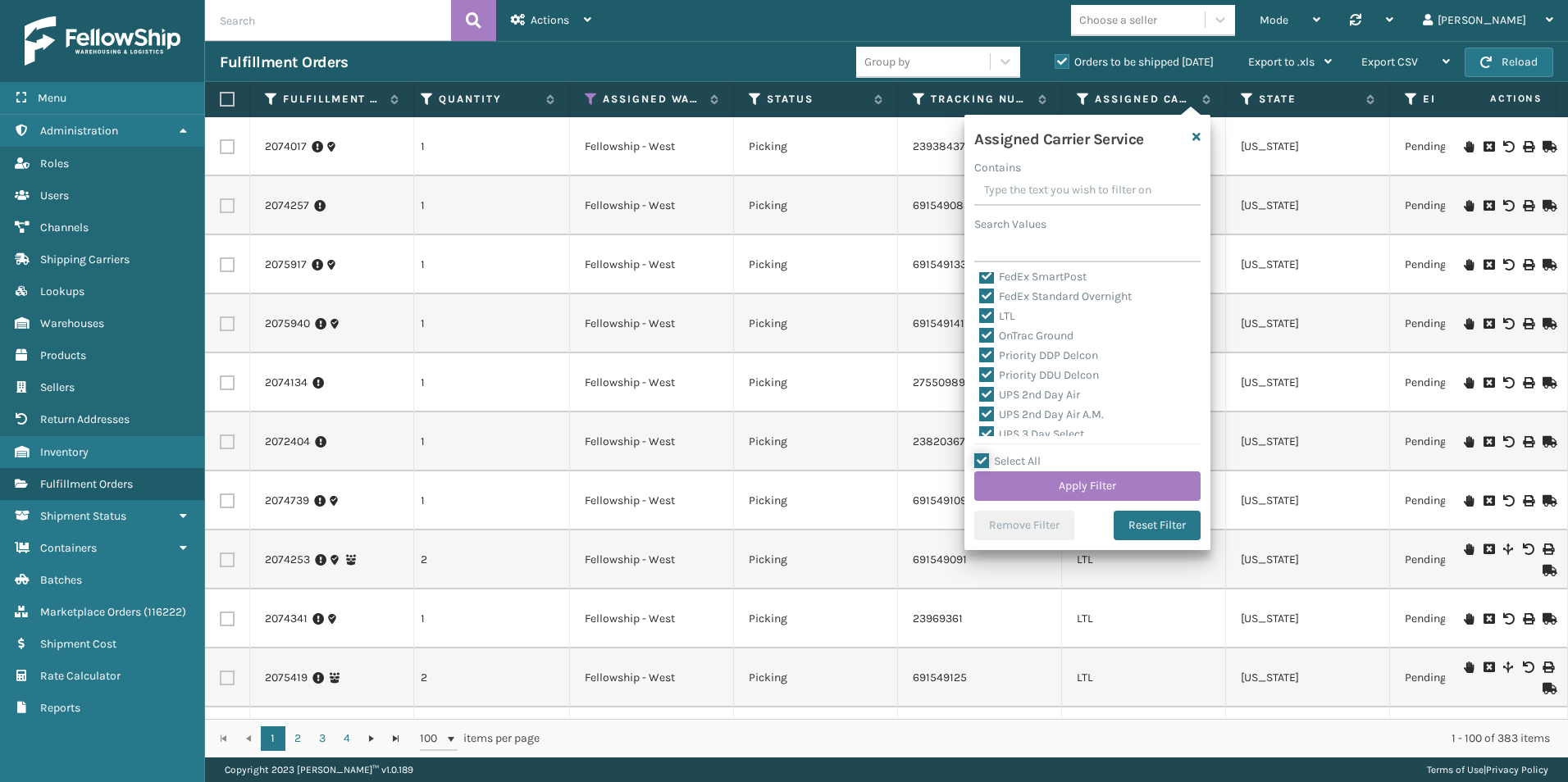
scroll to position [164, 0]
click at [987, 354] on label "LTL" at bounding box center [997, 354] width 36 height 14
click at [980, 354] on input "LTL" at bounding box center [980, 349] width 1 height 11
checkbox input "false"
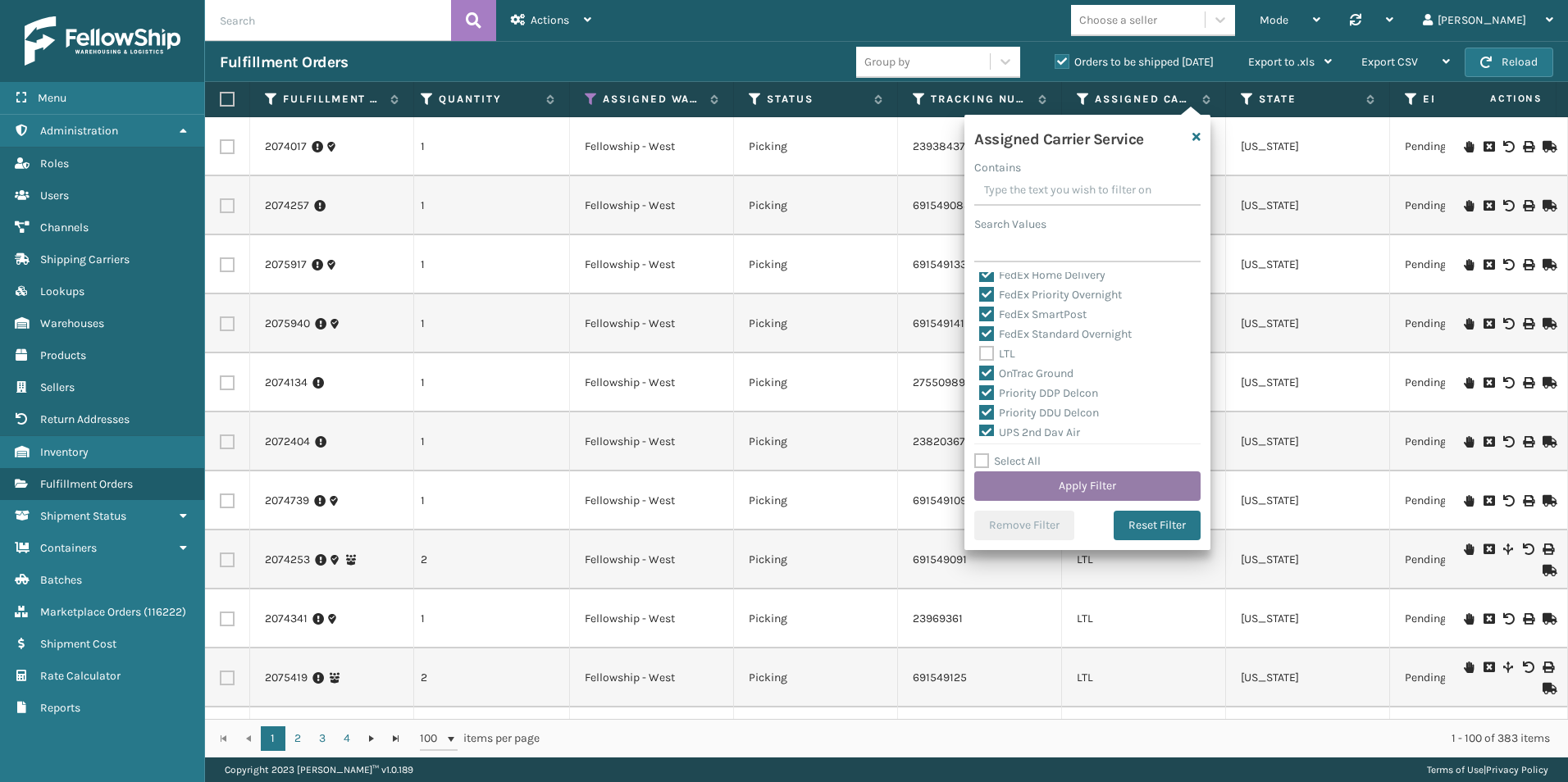
click at [1077, 488] on button "Apply Filter" at bounding box center [1087, 486] width 227 height 29
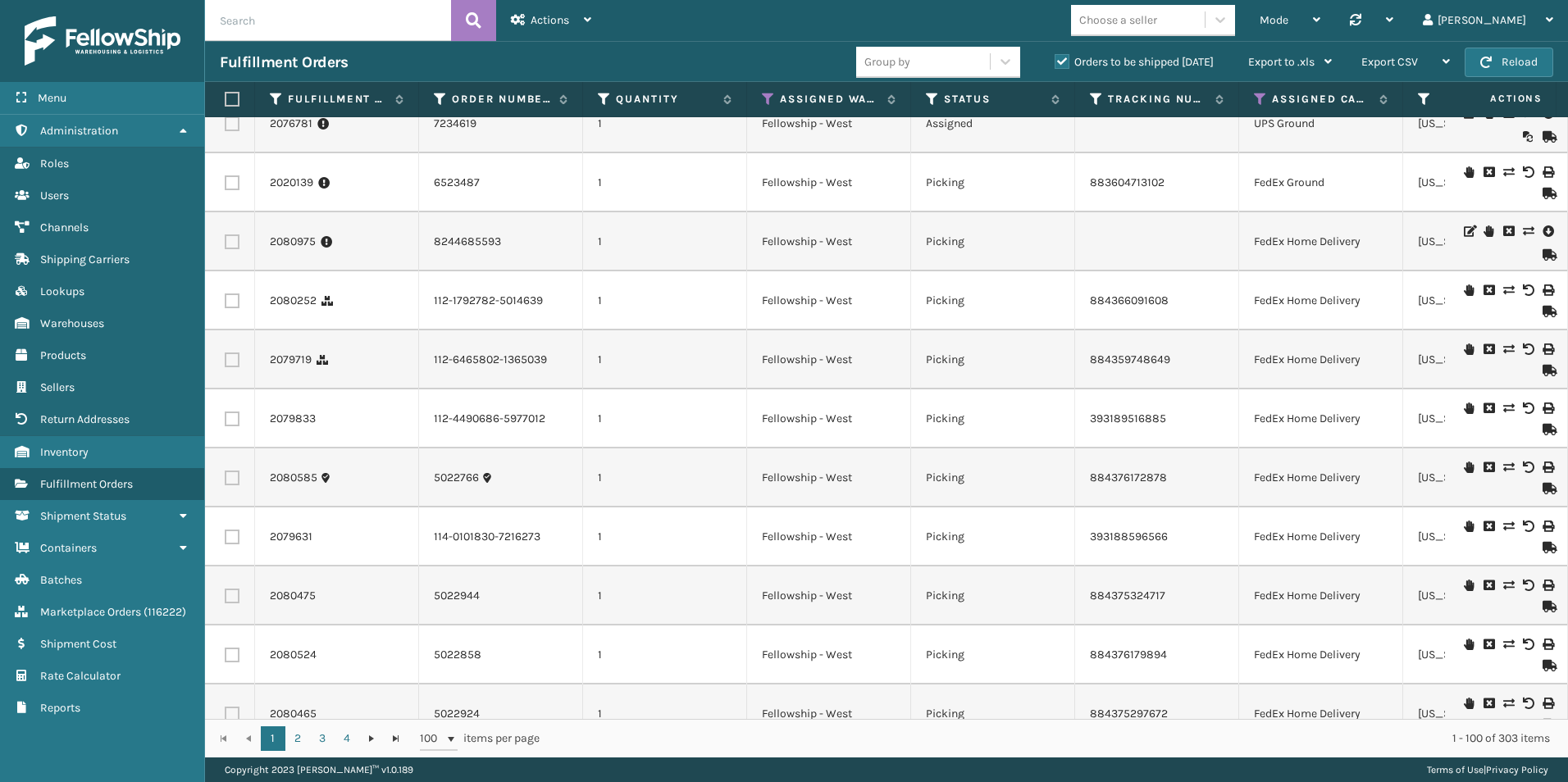
scroll to position [0, 0]
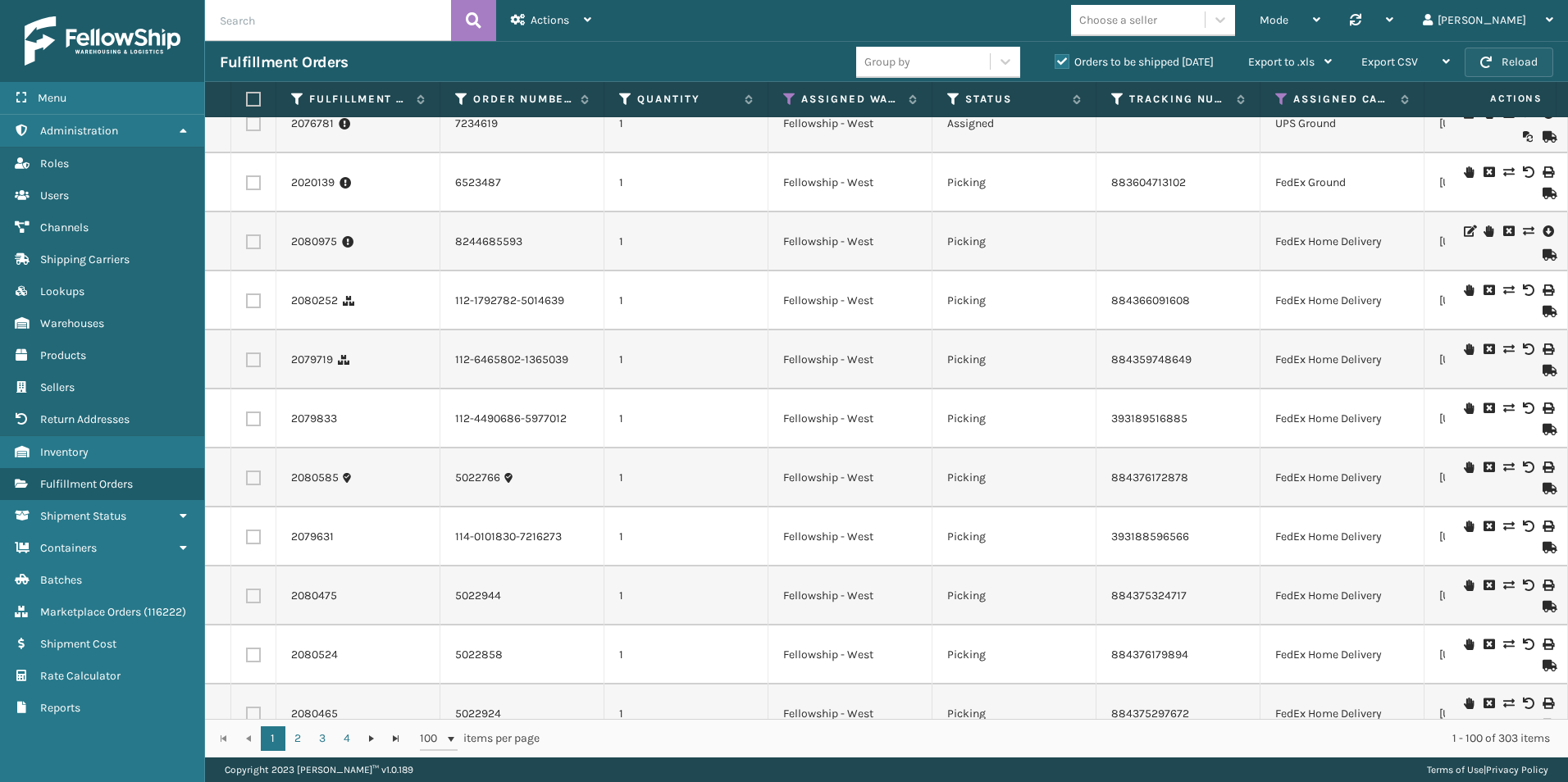
click at [1508, 68] on button "Reload" at bounding box center [1509, 62] width 89 height 29
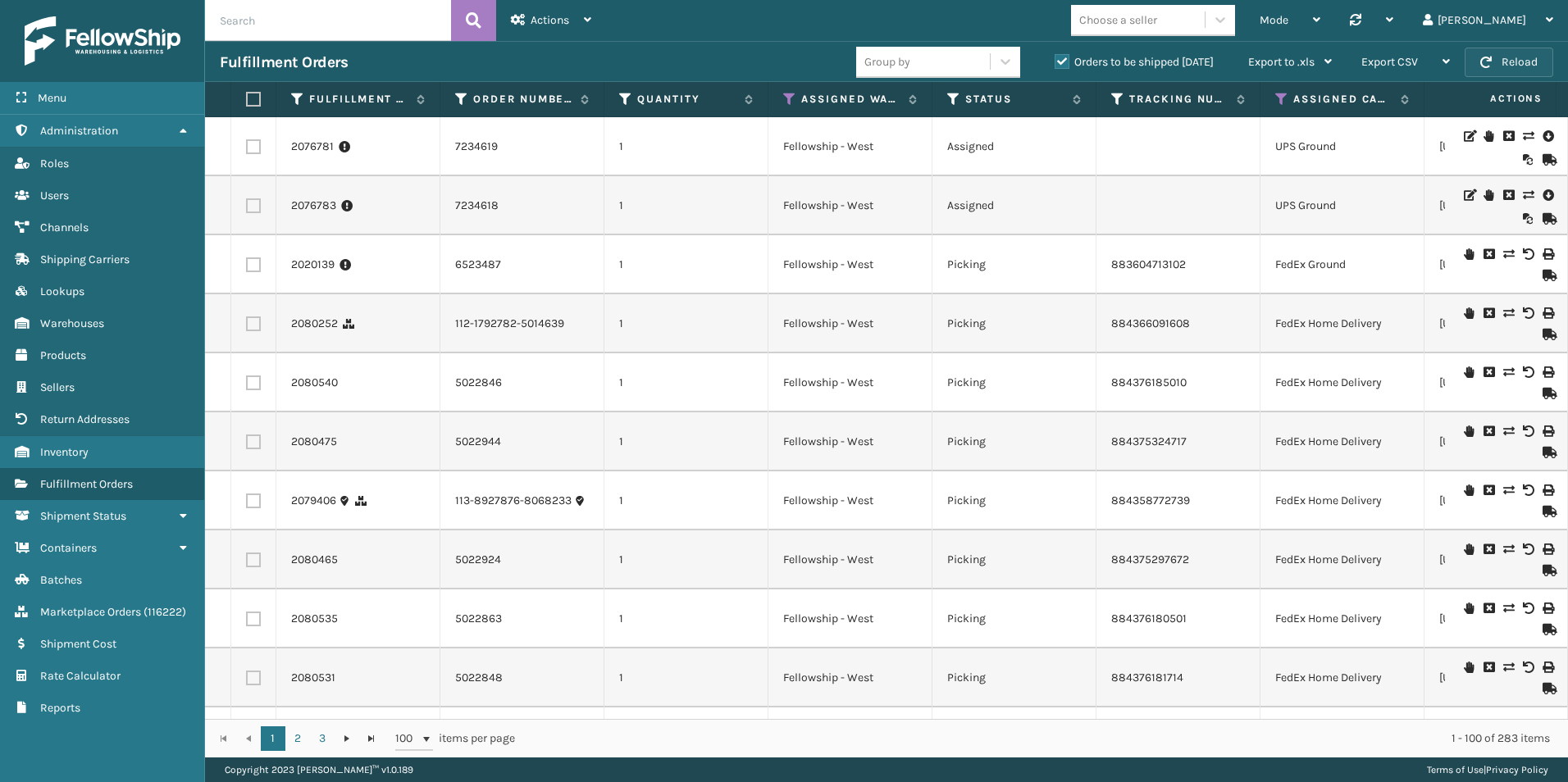
click at [1496, 60] on button "Reload" at bounding box center [1509, 62] width 89 height 29
click at [1542, 57] on button "Reload" at bounding box center [1509, 62] width 89 height 29
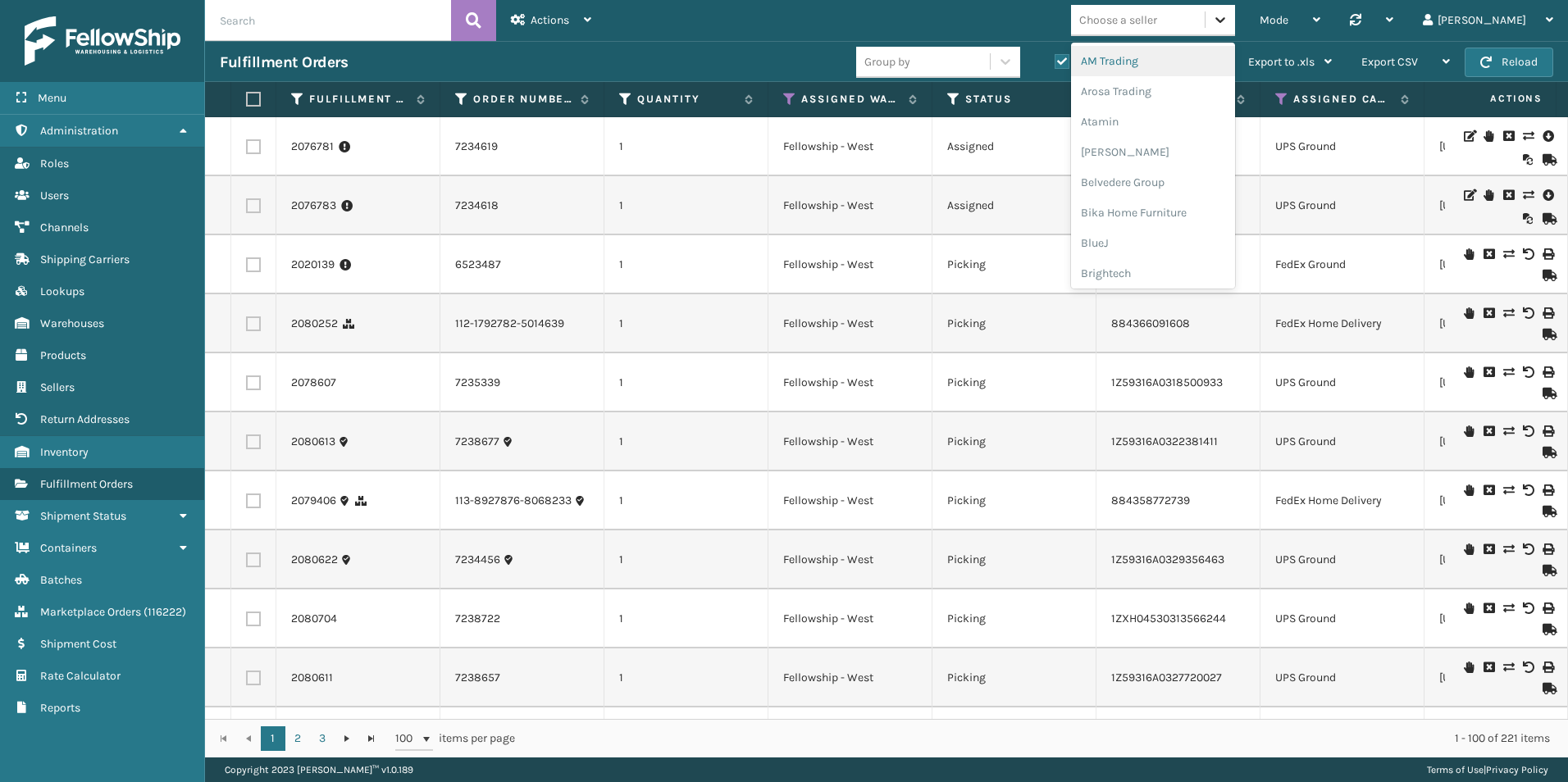
click at [1226, 19] on icon at bounding box center [1221, 20] width 10 height 6
click at [1190, 171] on div "Emson" at bounding box center [1153, 179] width 164 height 30
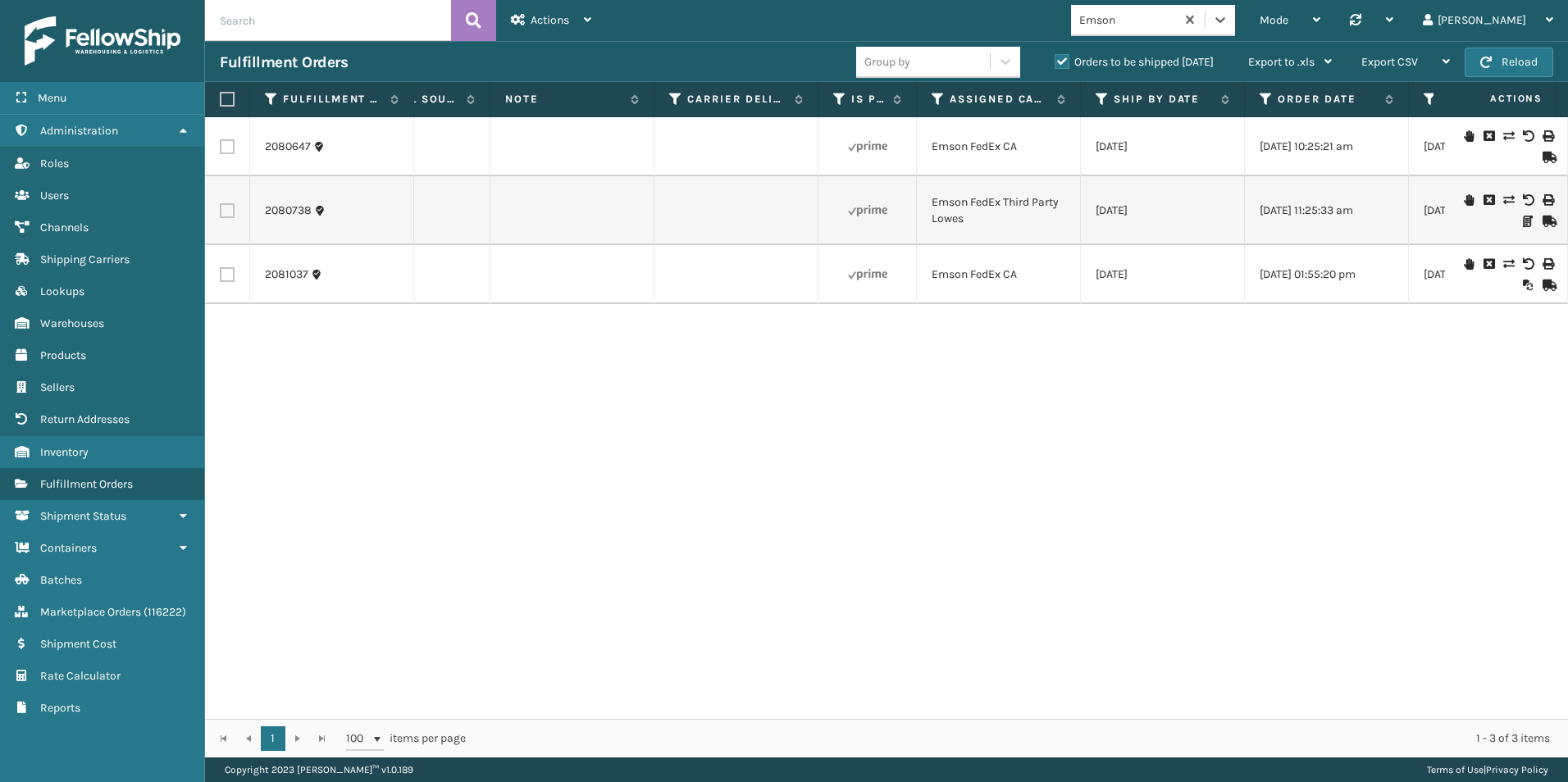
scroll to position [0, 2256]
click at [1088, 95] on icon at bounding box center [1091, 98] width 13 height 15
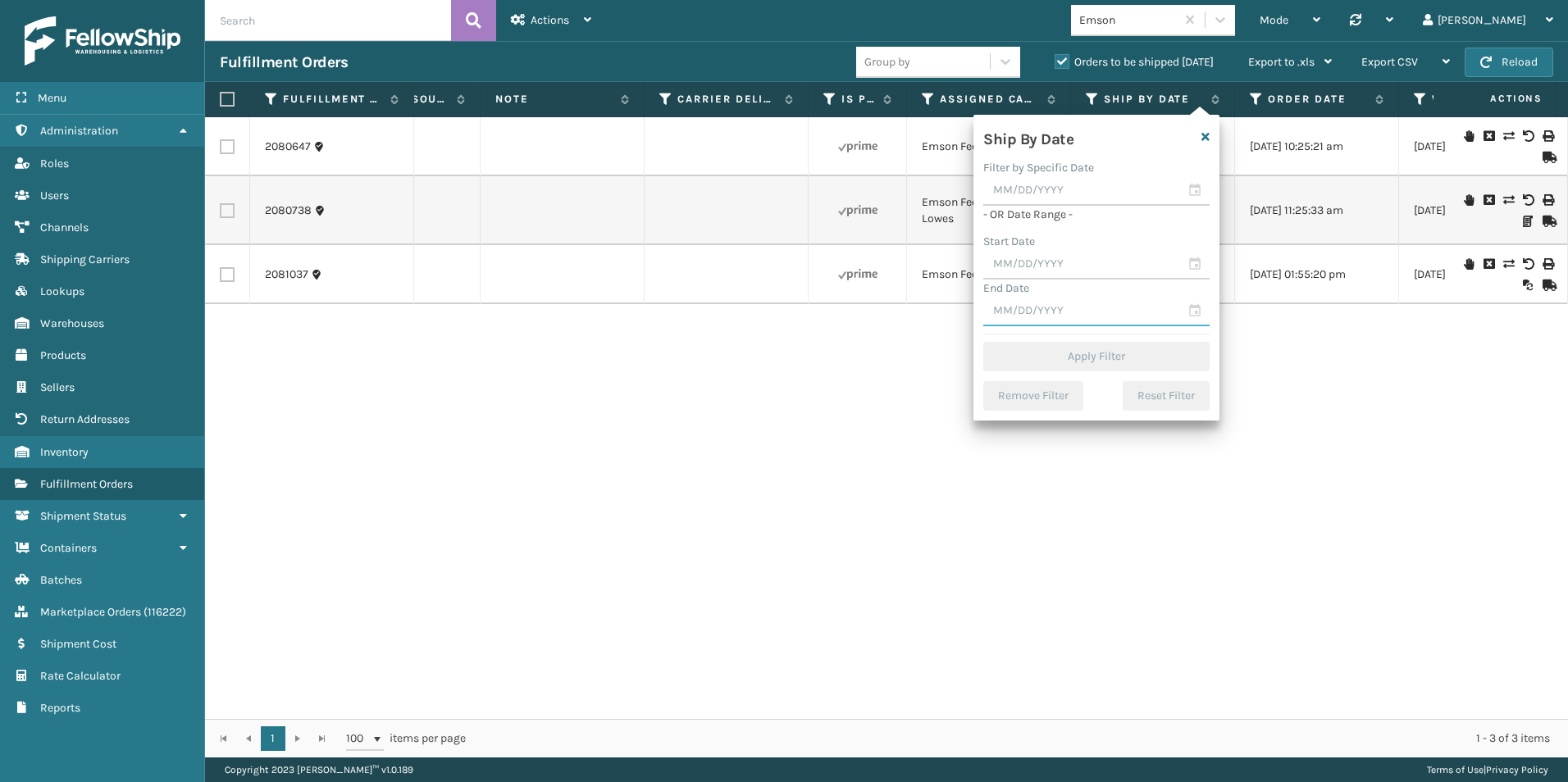
click at [1194, 311] on input "text" at bounding box center [1096, 311] width 227 height 29
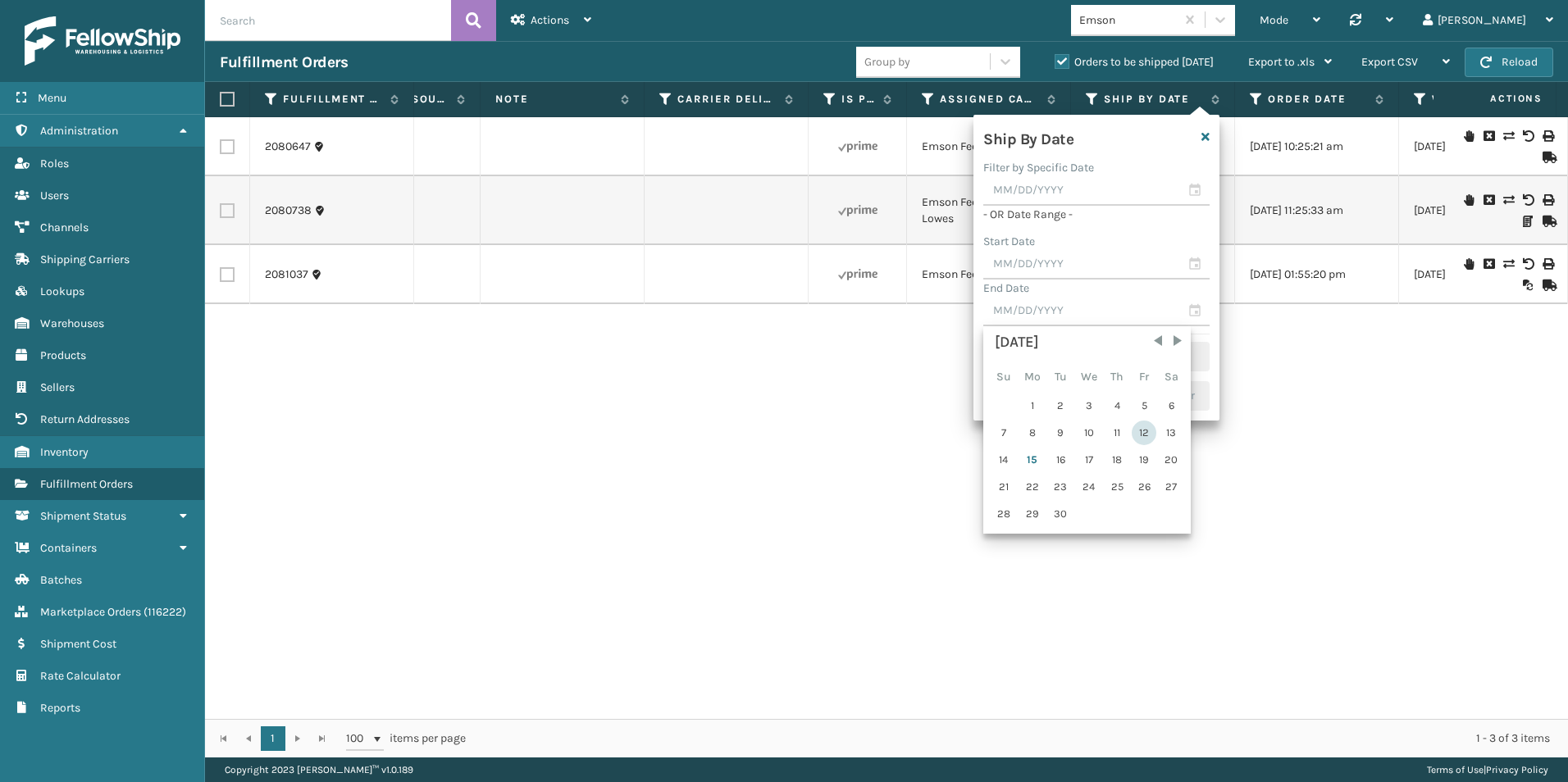
click at [1142, 431] on div "12" at bounding box center [1144, 433] width 24 height 24
type input "[DATE]"
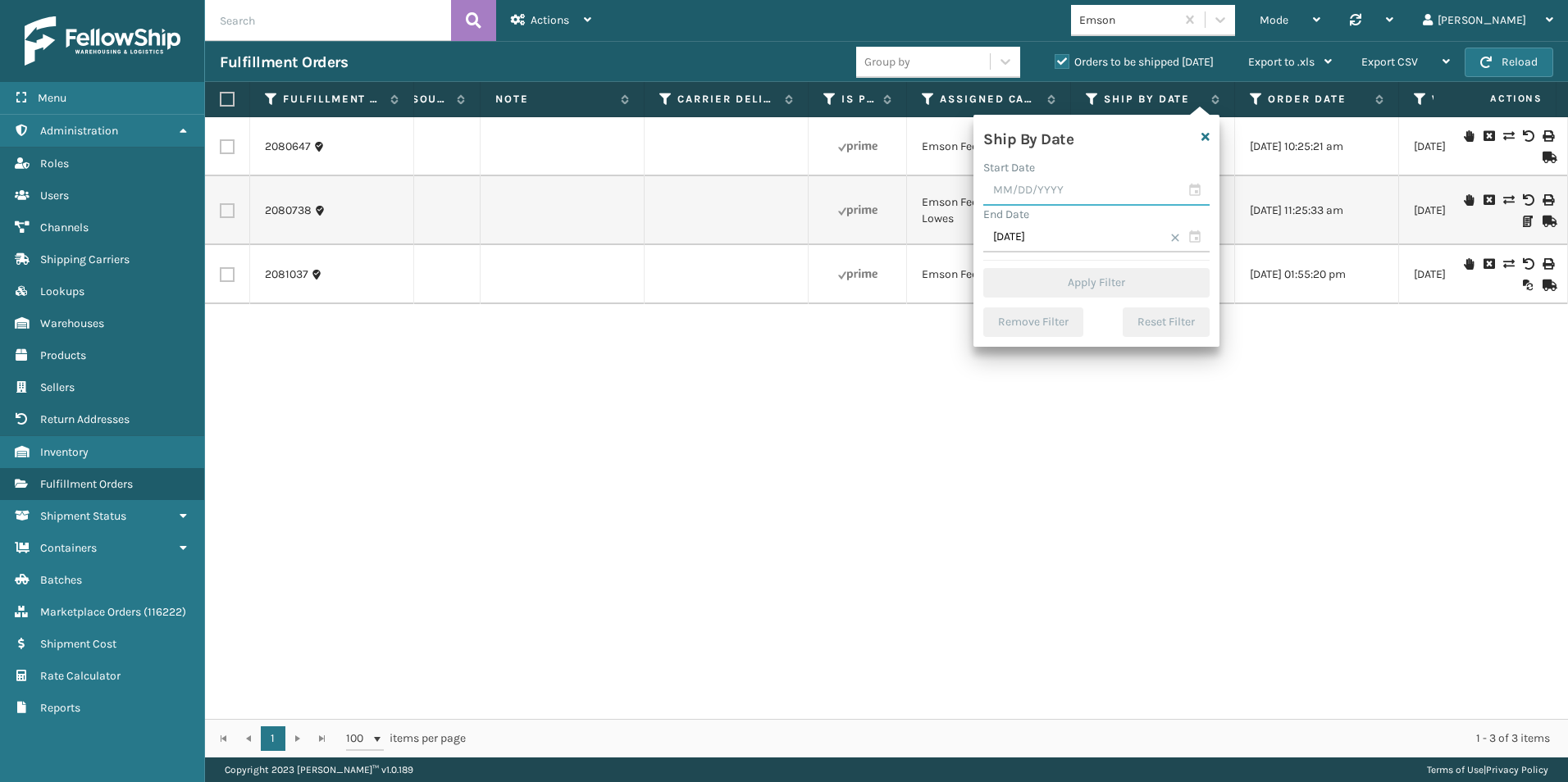
click at [1193, 181] on input "text" at bounding box center [1096, 191] width 227 height 29
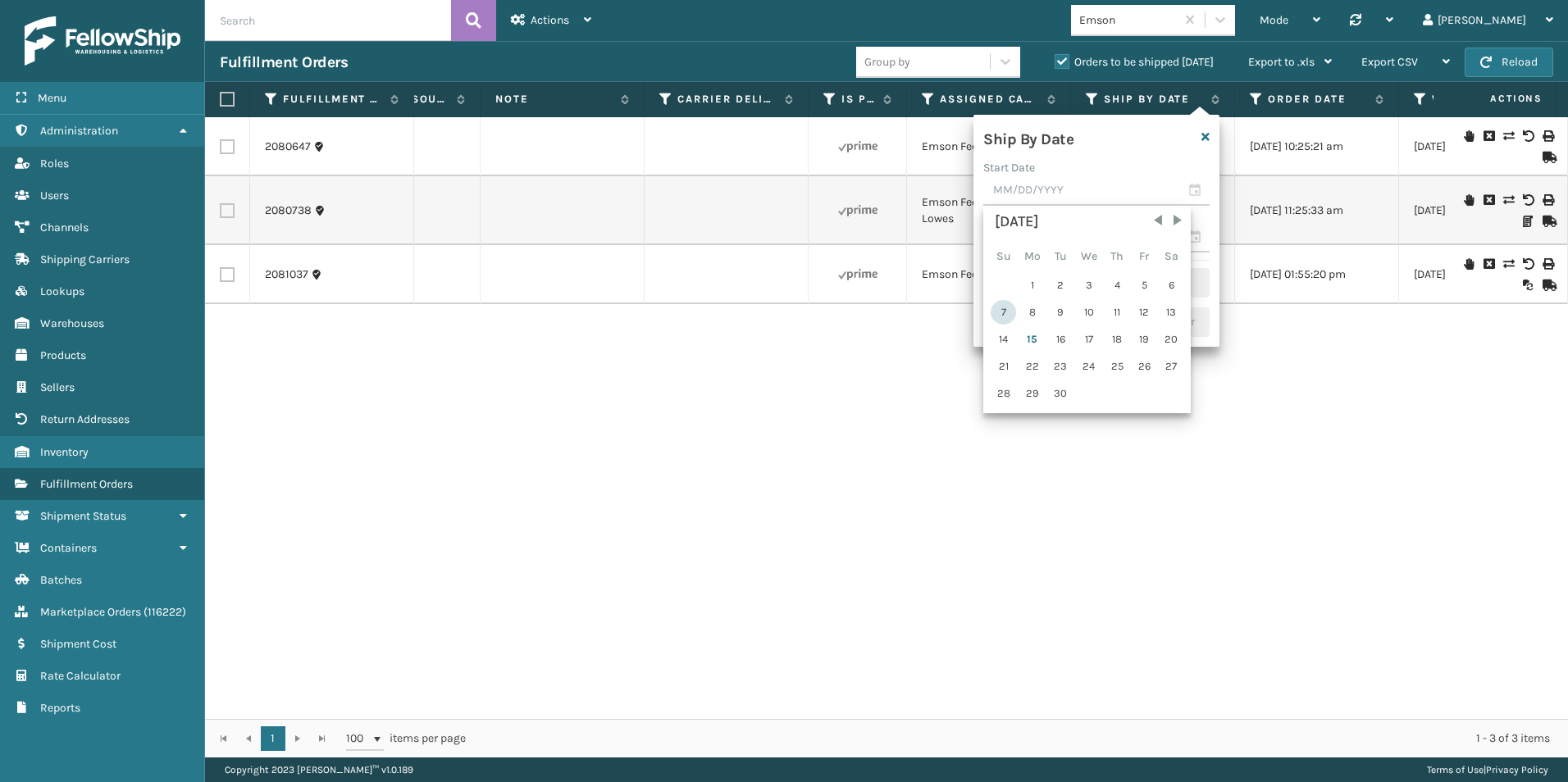
click at [1001, 309] on div "7" at bounding box center [1004, 312] width 25 height 24
type input "[DATE]"
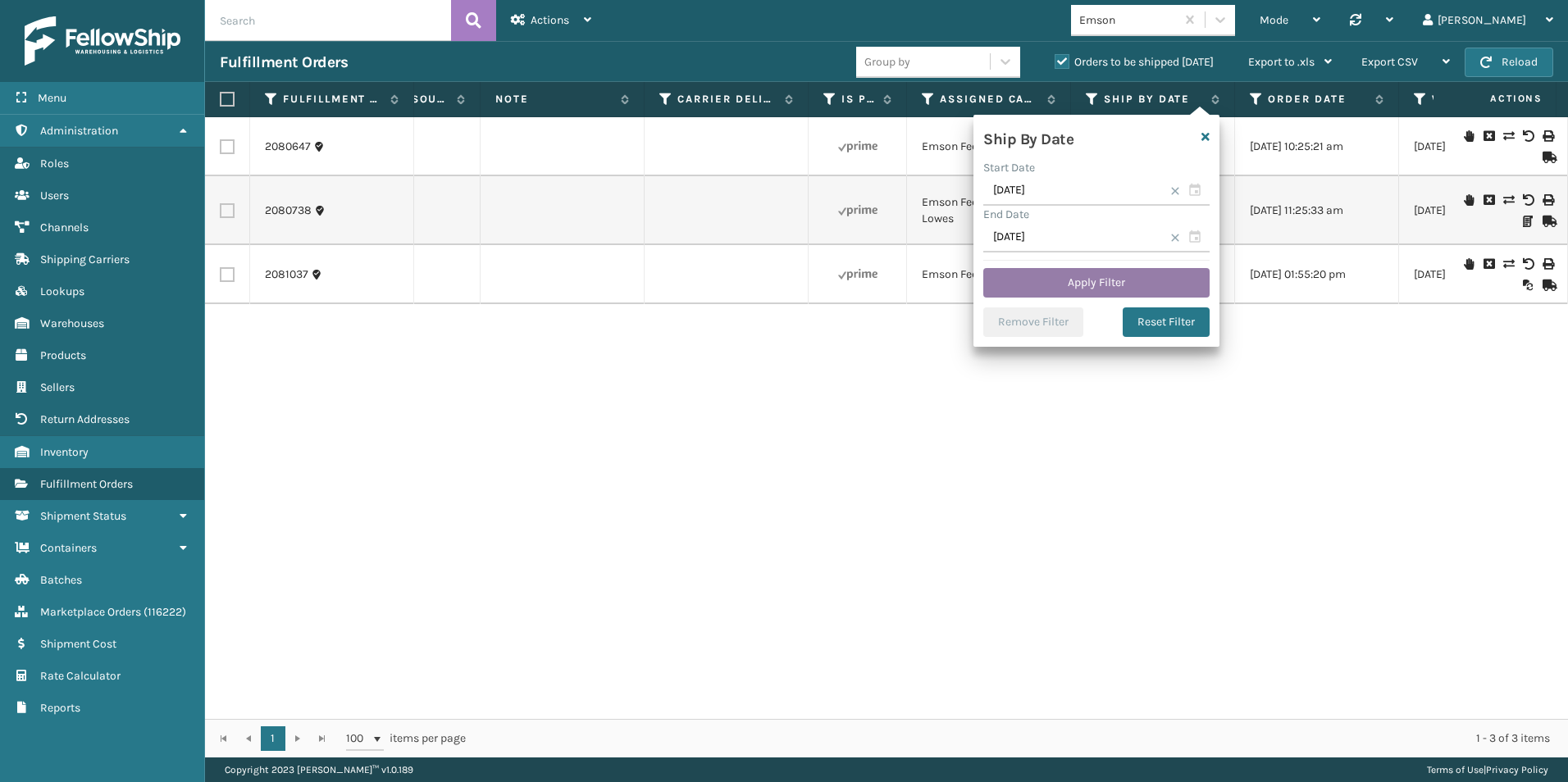
click at [1095, 286] on button "Apply Filter" at bounding box center [1096, 283] width 227 height 29
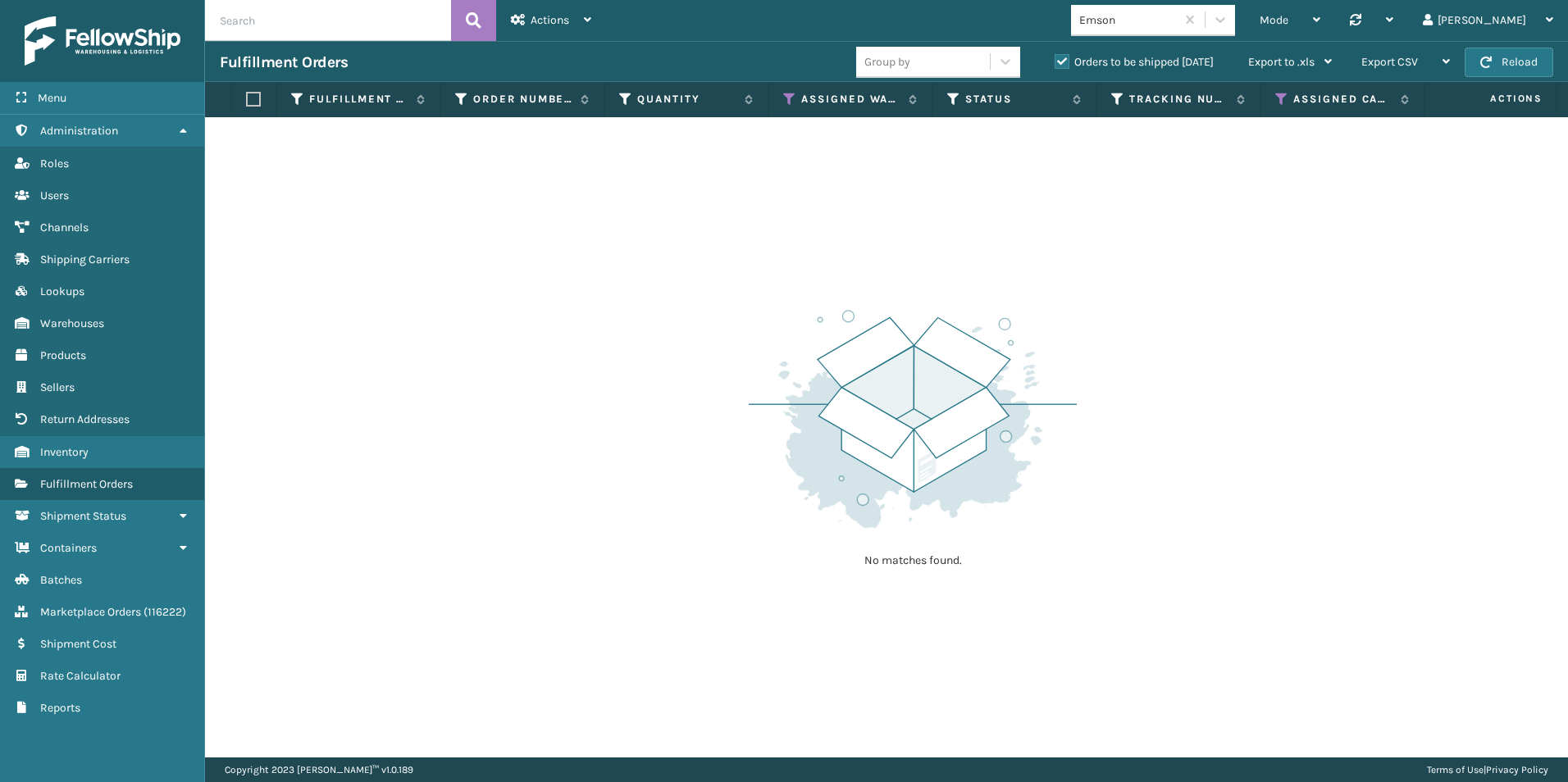
click at [1057, 58] on label "Orders to be shipped [DATE]" at bounding box center [1134, 61] width 160 height 14
click at [1055, 58] on input "Orders to be shipped [DATE]" at bounding box center [1054, 57] width 1 height 11
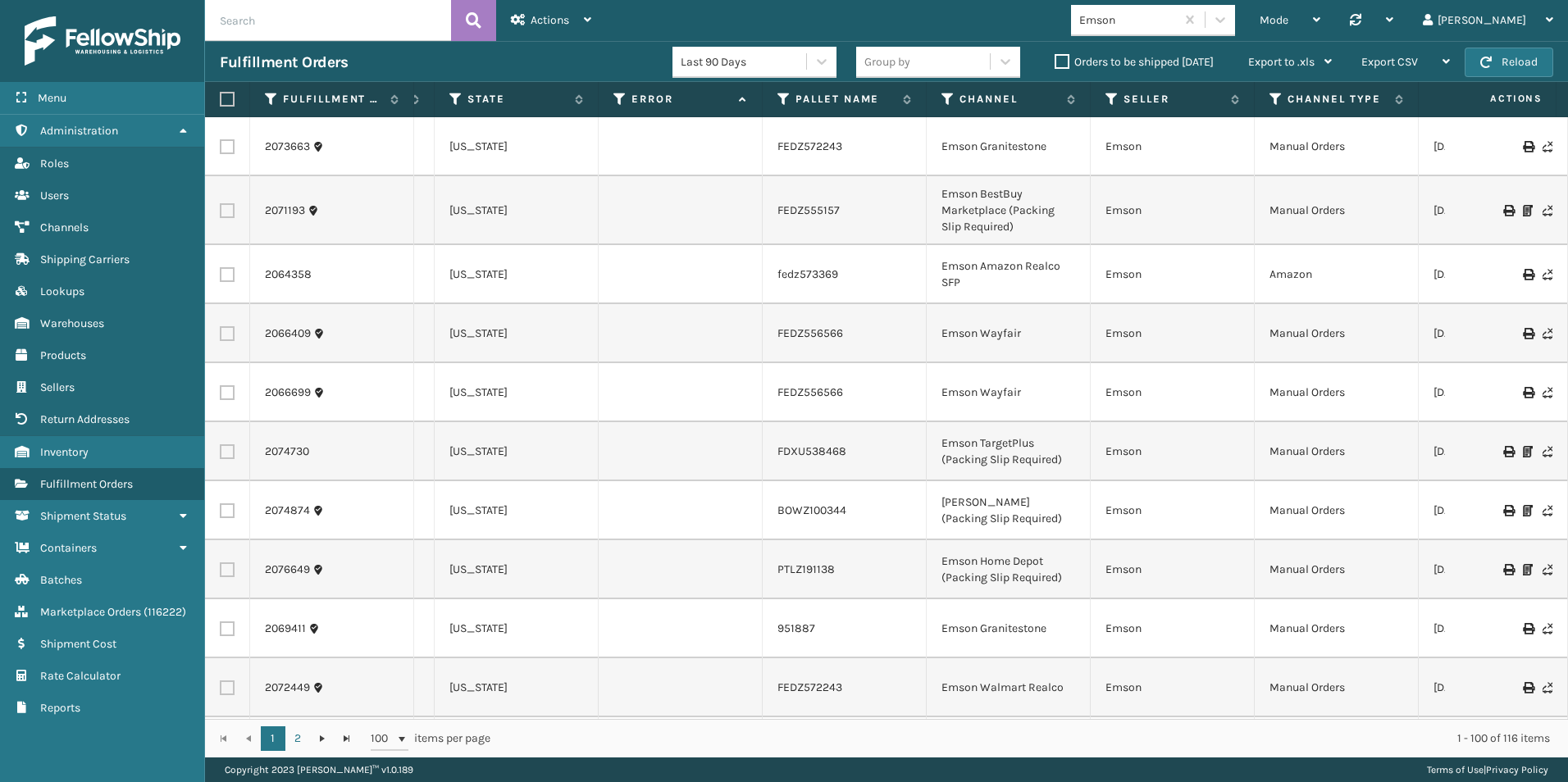
scroll to position [0, 1296]
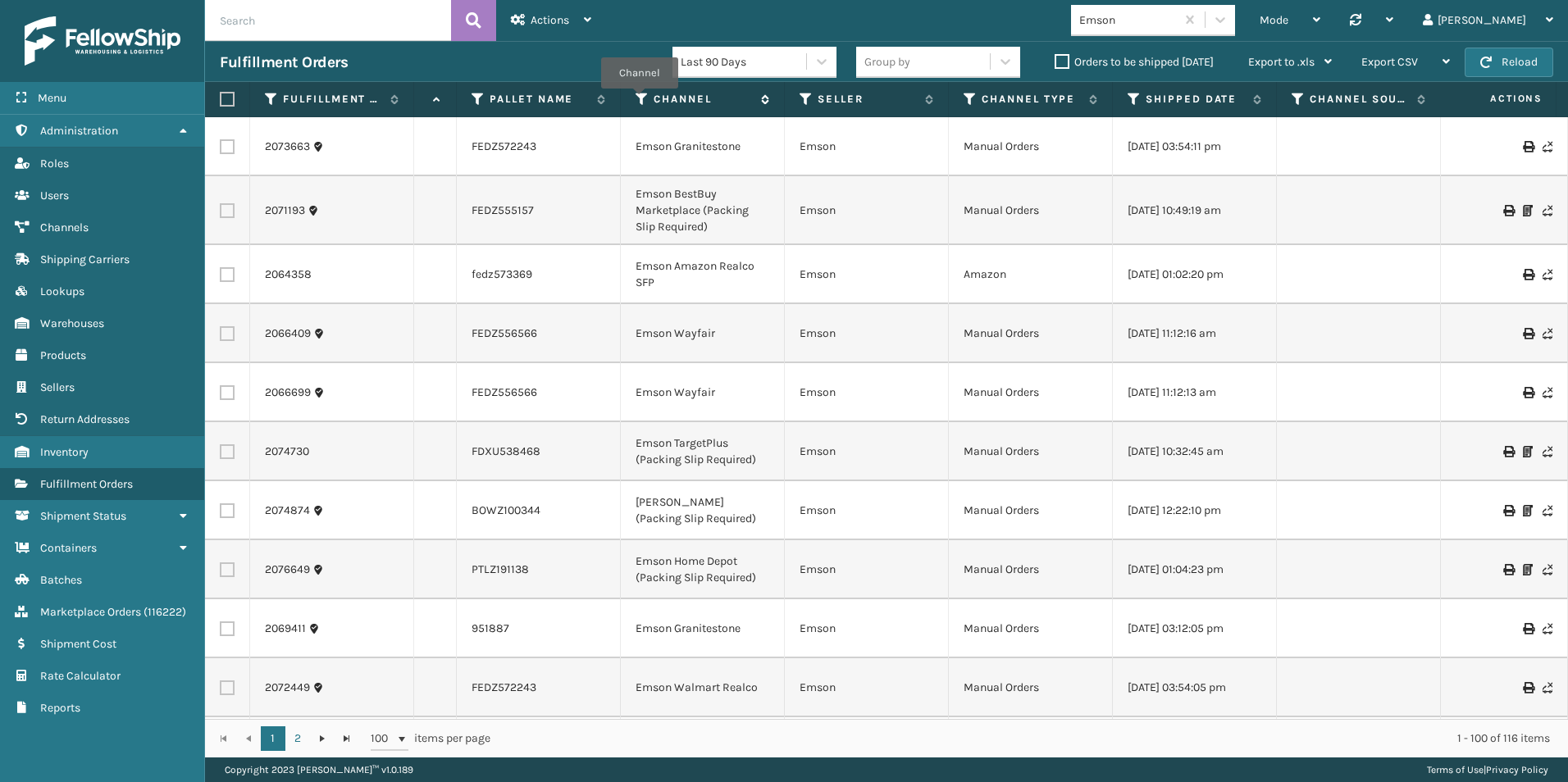
click at [639, 100] on icon at bounding box center [641, 98] width 13 height 15
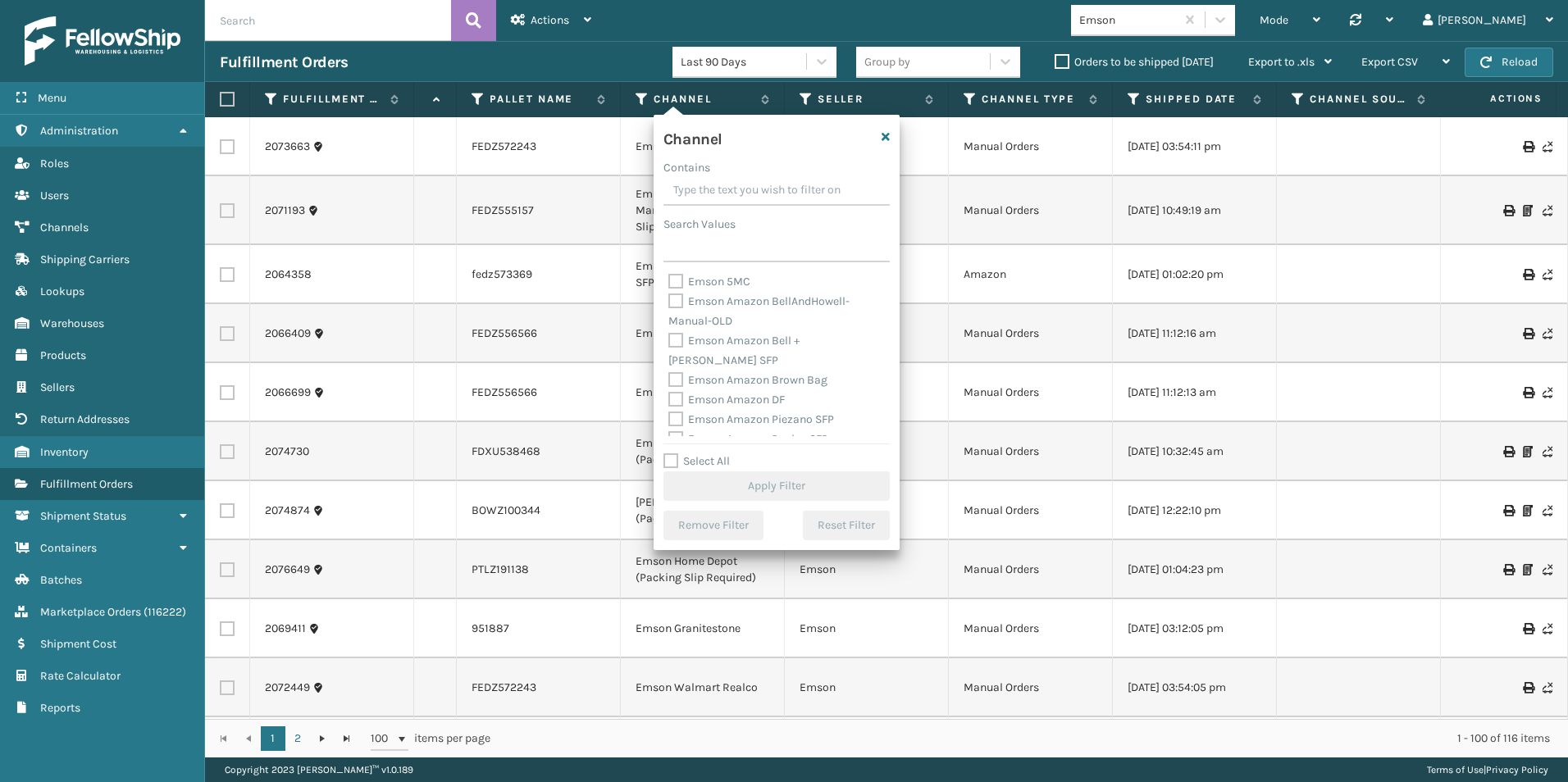
click at [710, 194] on input "Contains" at bounding box center [776, 191] width 227 height 29
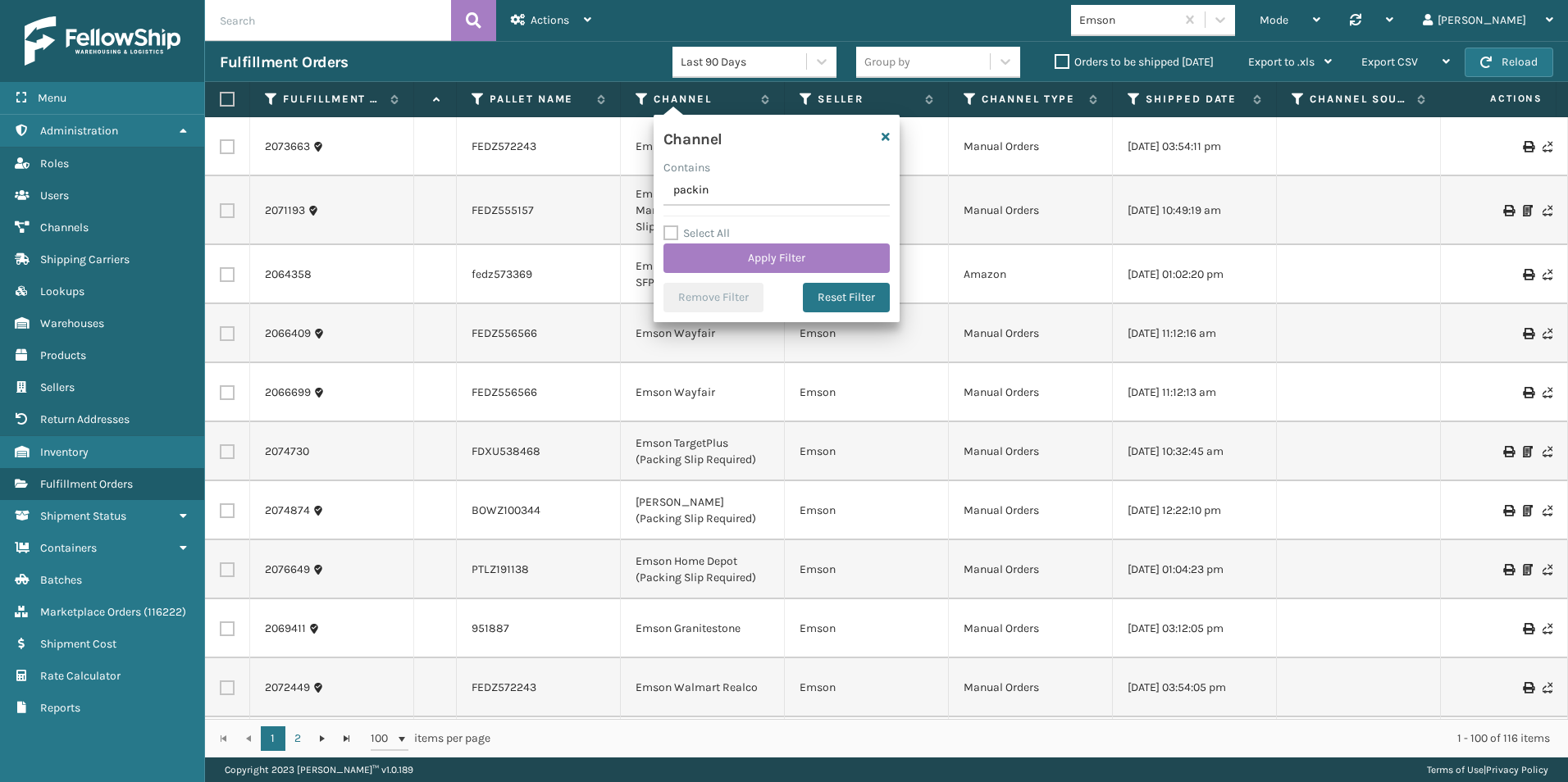
type input "packing"
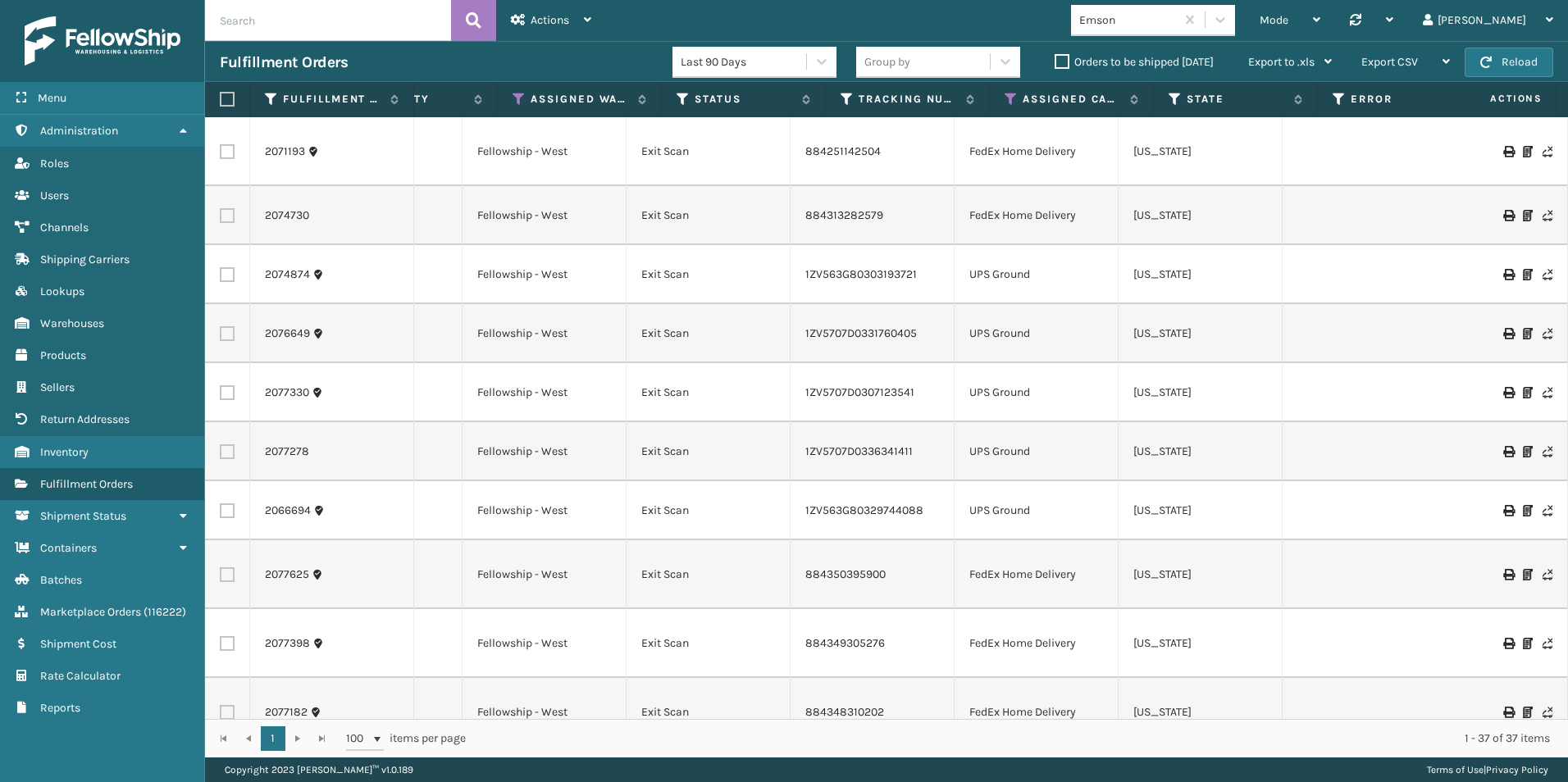
scroll to position [0, 0]
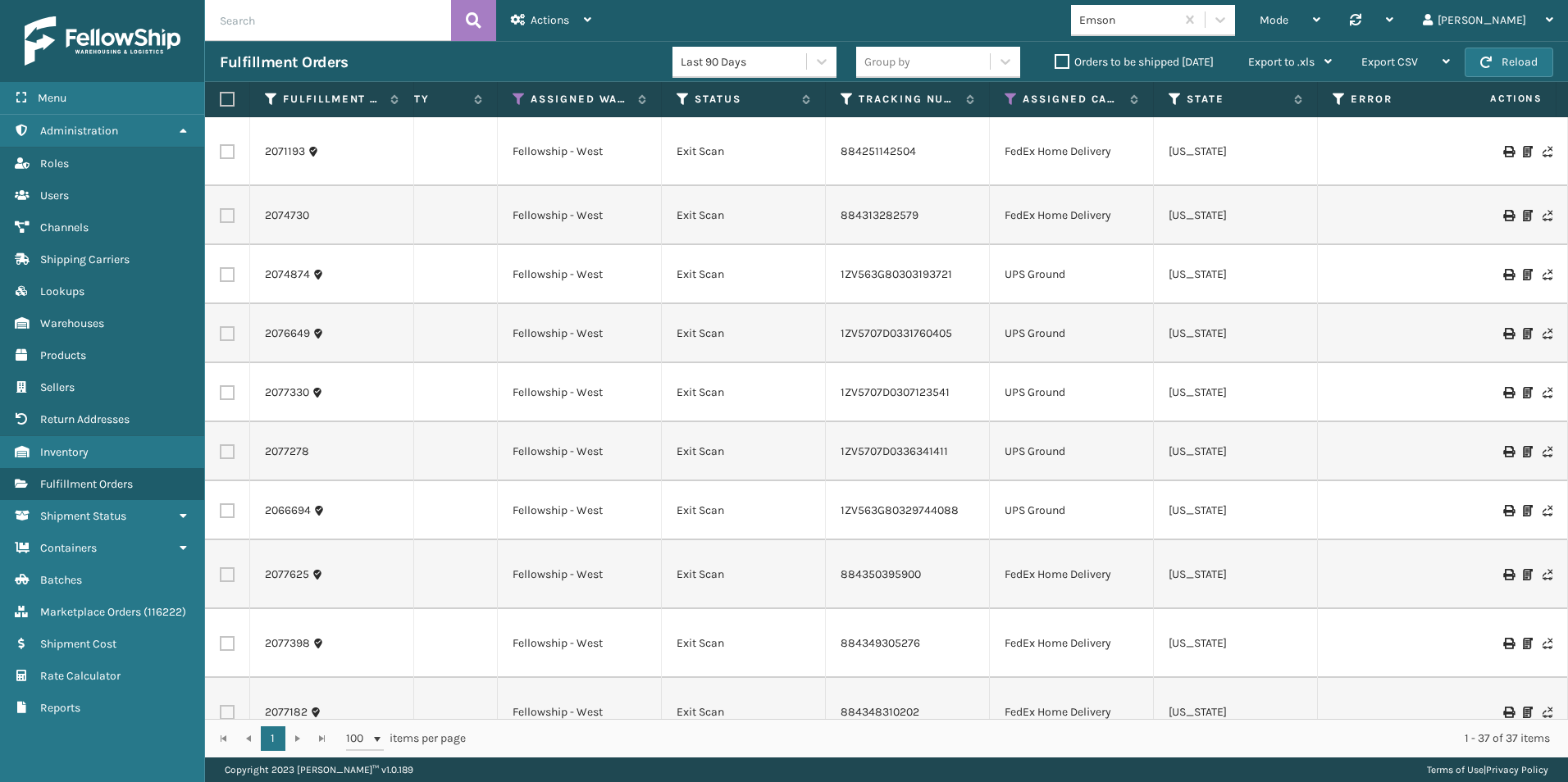
click at [1059, 60] on label "Orders to be shipped [DATE]" at bounding box center [1134, 61] width 160 height 14
click at [1055, 60] on input "Orders to be shipped [DATE]" at bounding box center [1054, 57] width 1 height 11
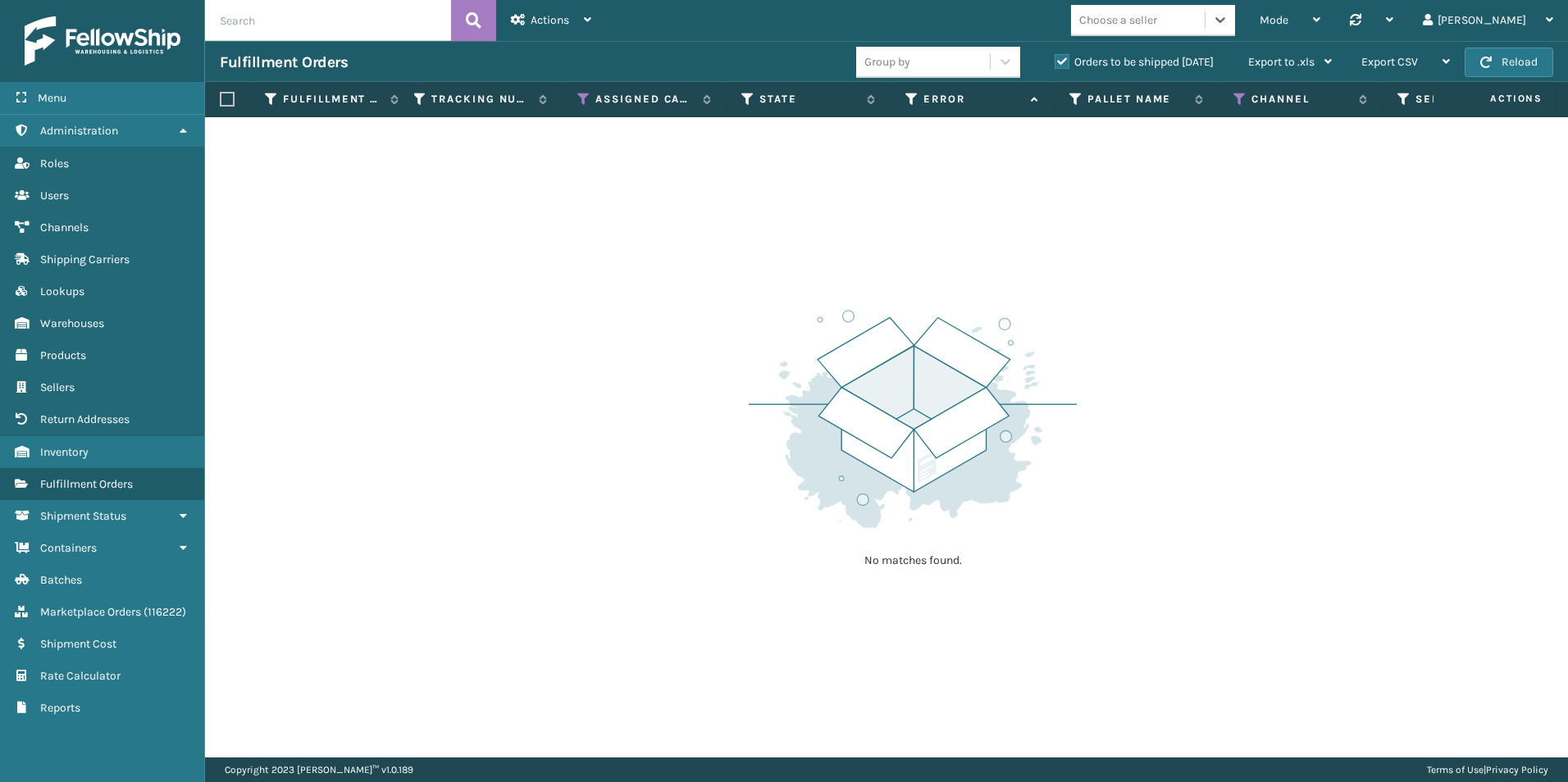
scroll to position [0, 880]
drag, startPoint x: 594, startPoint y: 95, endPoint x: 621, endPoint y: 89, distance: 27.7
click at [594, 95] on icon at bounding box center [599, 98] width 13 height 15
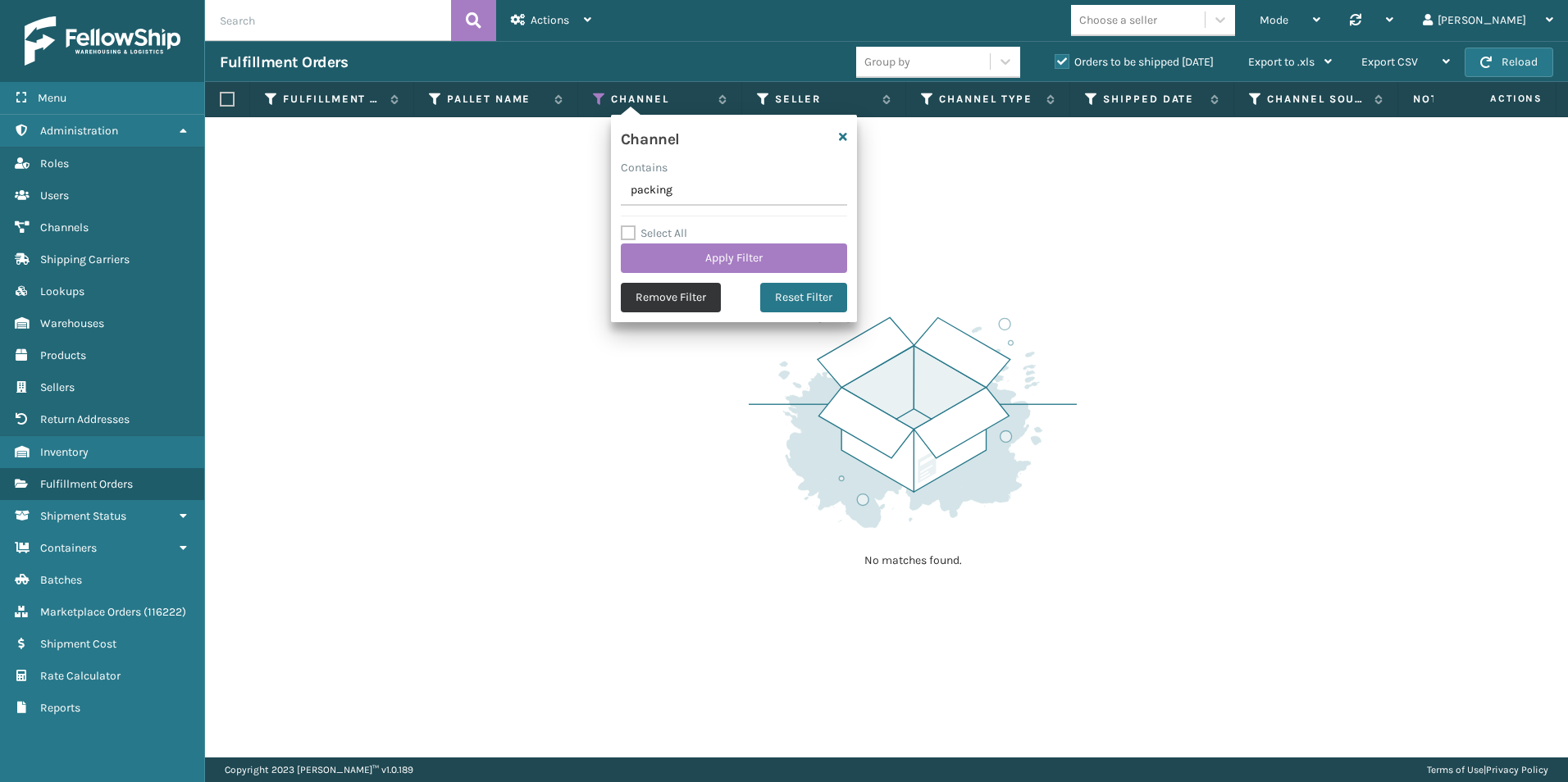
click at [659, 300] on button "Remove Filter" at bounding box center [670, 298] width 100 height 29
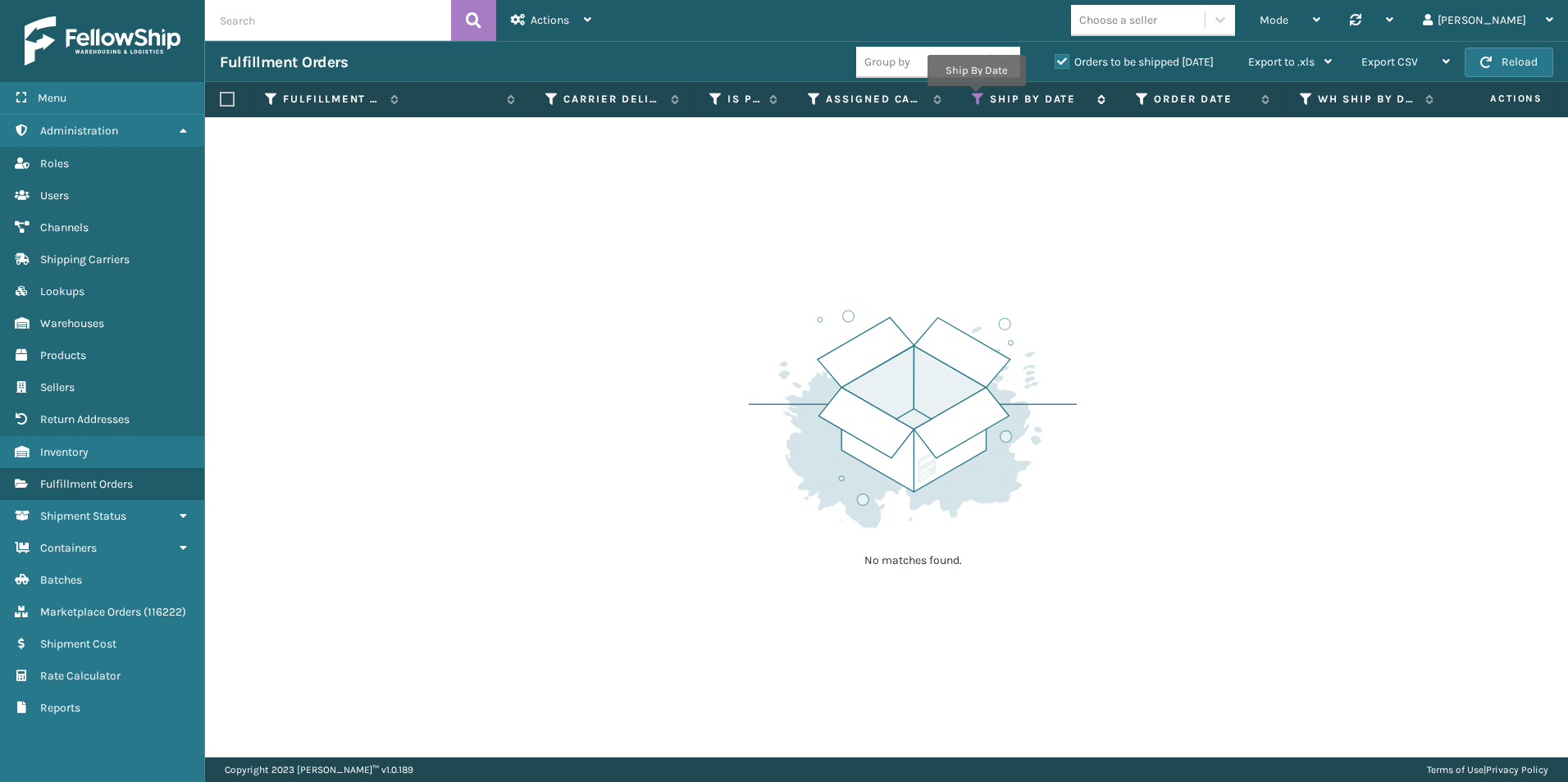
click at [976, 97] on icon at bounding box center [978, 98] width 13 height 15
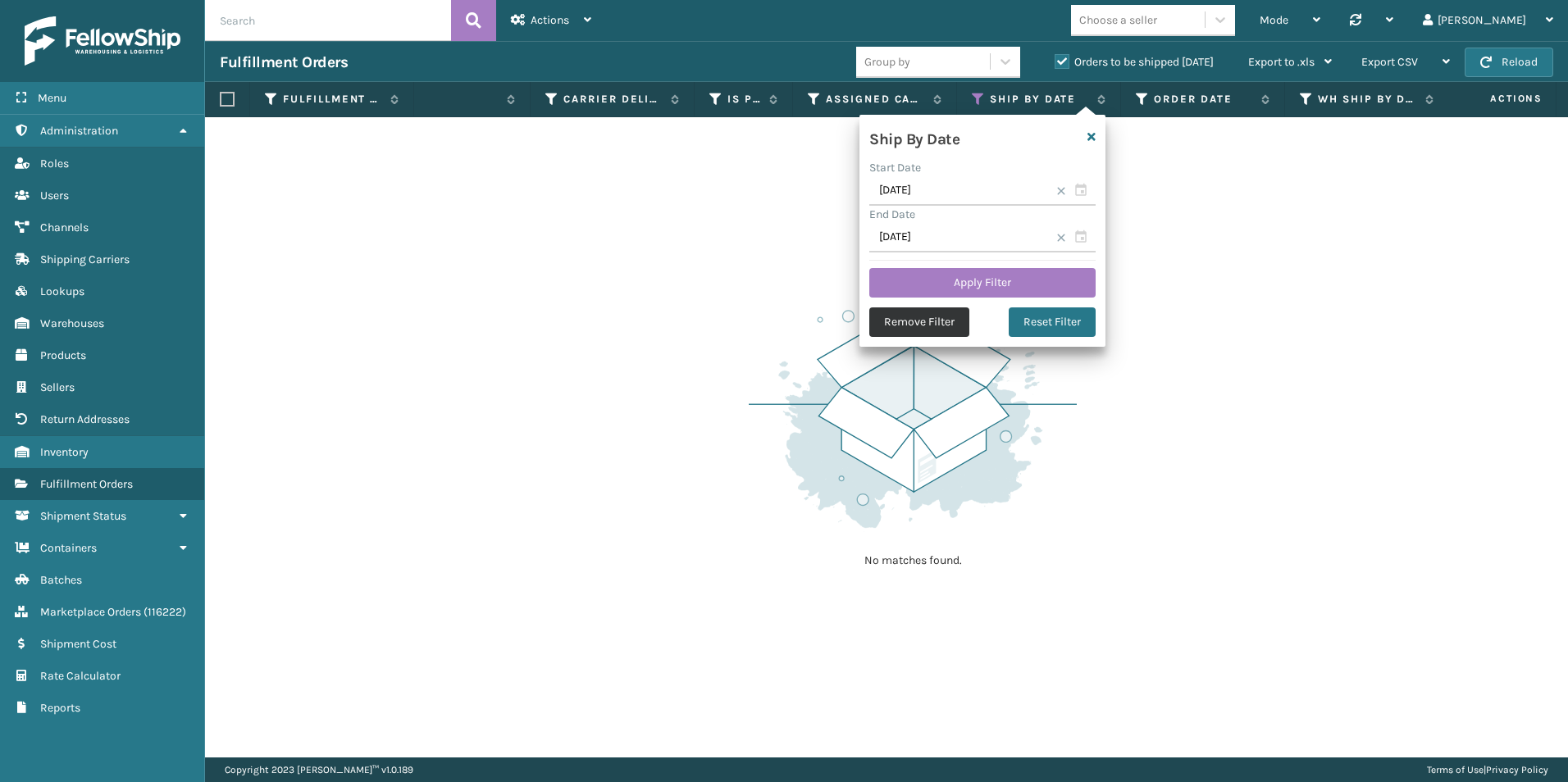
click at [909, 319] on button "Remove Filter" at bounding box center [919, 322] width 100 height 29
